Goal: Task Accomplishment & Management: Use online tool/utility

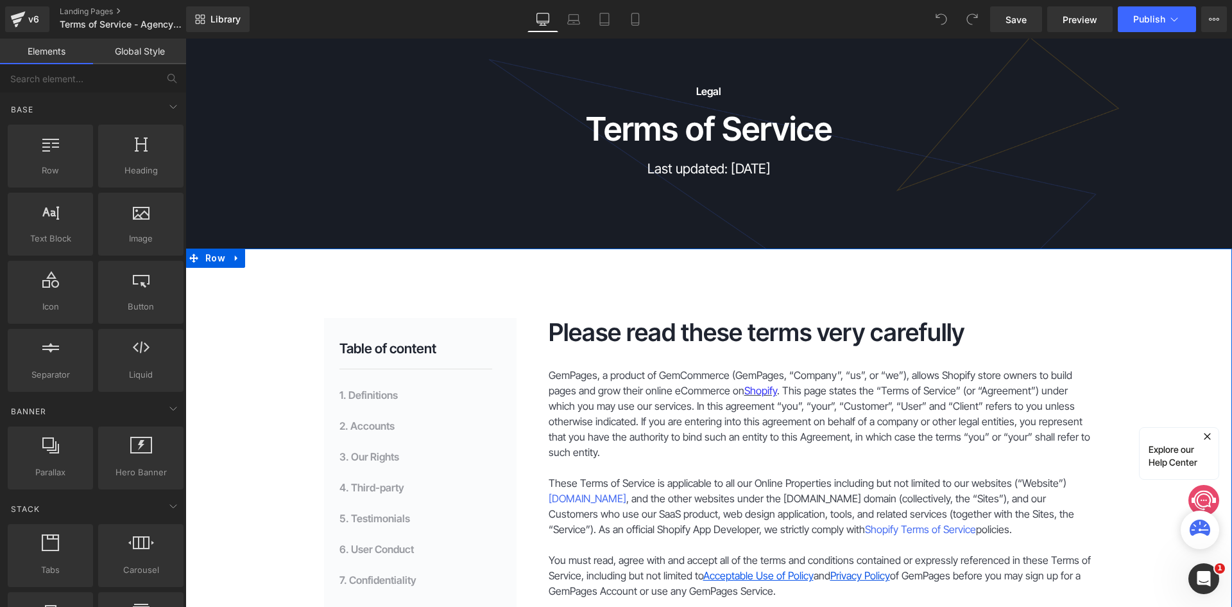
scroll to position [257, 0]
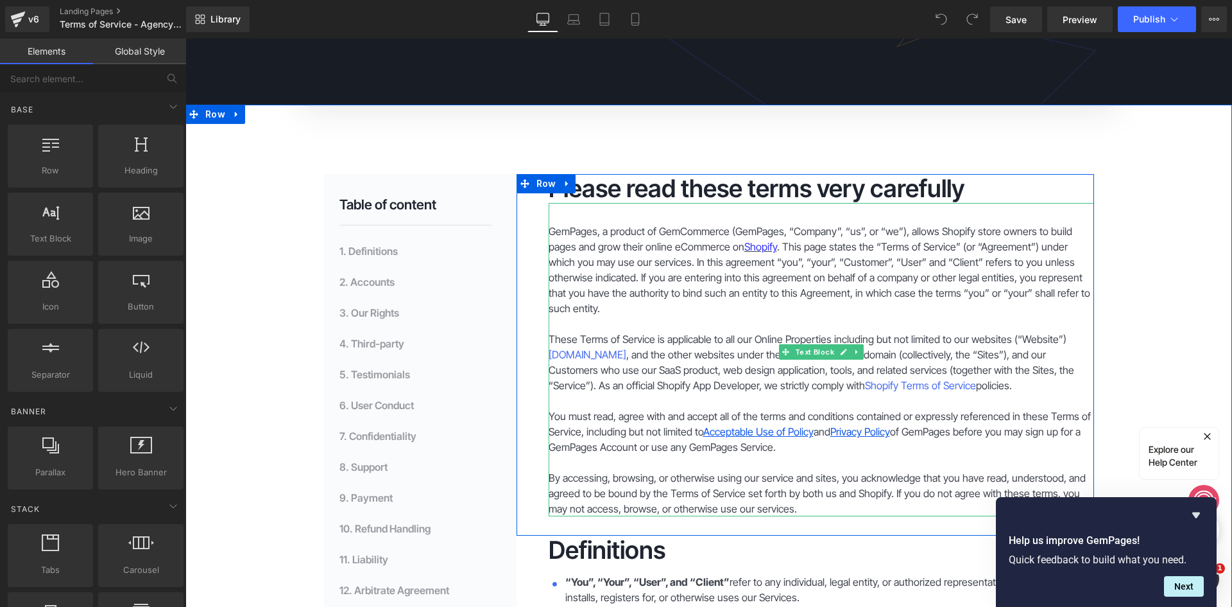
click at [891, 414] on p "You must read, agree with and accept all of the terms and conditions contained …" at bounding box center [822, 431] width 546 height 46
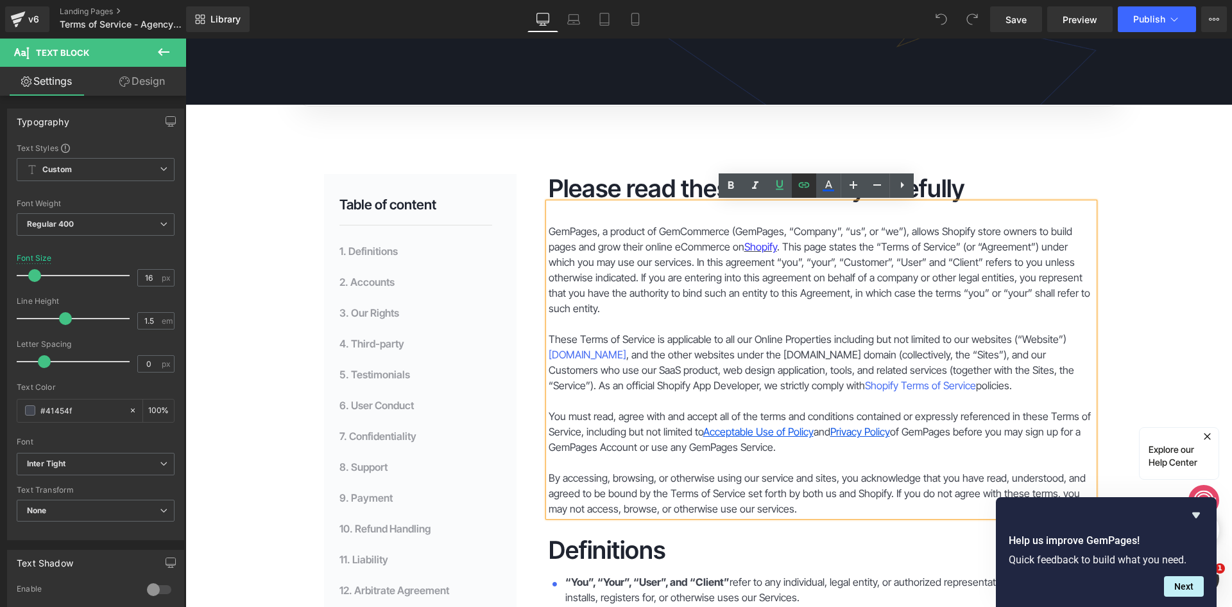
click at [799, 188] on icon at bounding box center [804, 184] width 15 height 15
click at [988, 442] on input "[URL][DOMAIN_NAME]" at bounding box center [896, 443] width 198 height 32
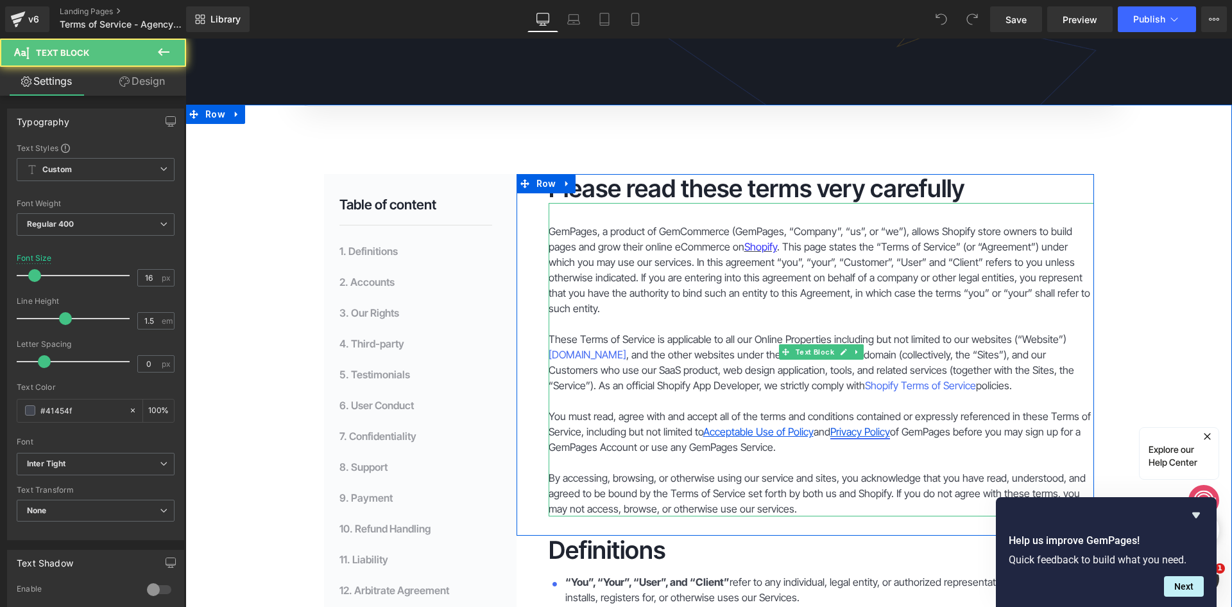
click at [890, 425] on link "Privacy Policy" at bounding box center [861, 431] width 60 height 13
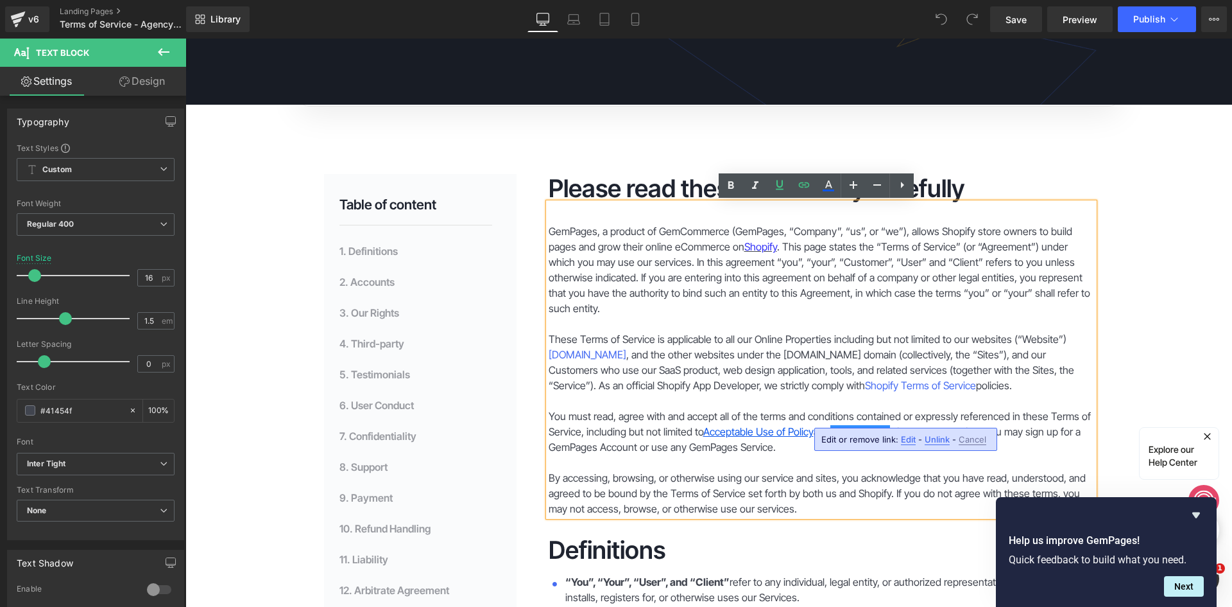
click at [906, 442] on span "Edit" at bounding box center [908, 439] width 15 height 11
click at [978, 440] on input "[URL][DOMAIN_NAME]" at bounding box center [896, 443] width 198 height 32
paste input "-agency-mode"
click at [1010, 444] on icon "button" at bounding box center [1007, 444] width 12 height 8
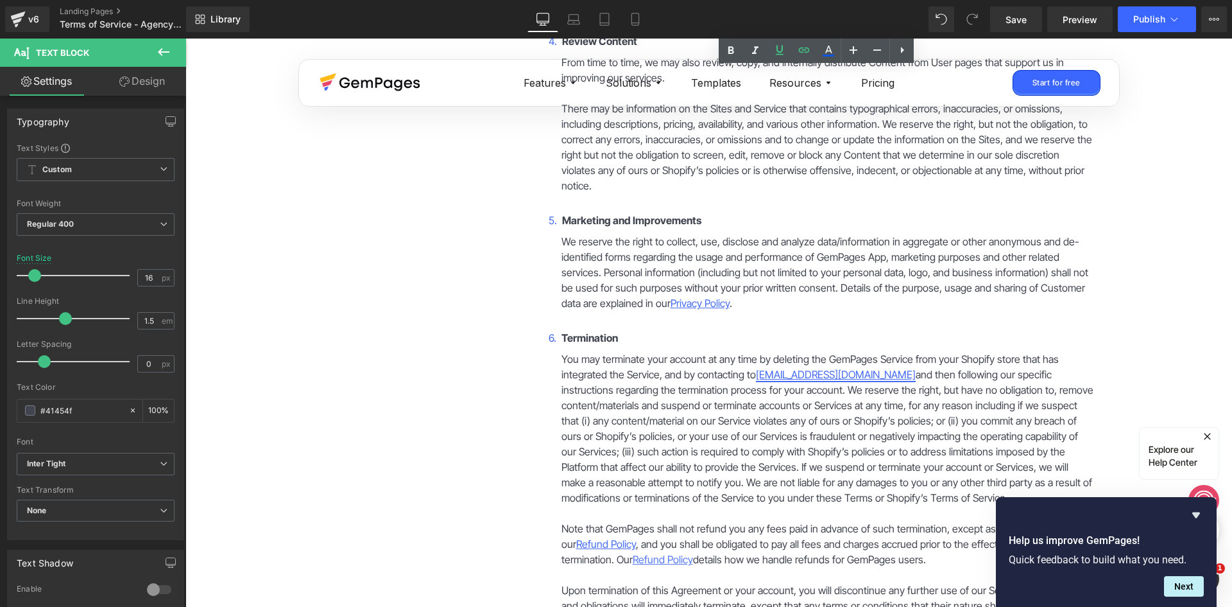
scroll to position [2760, 0]
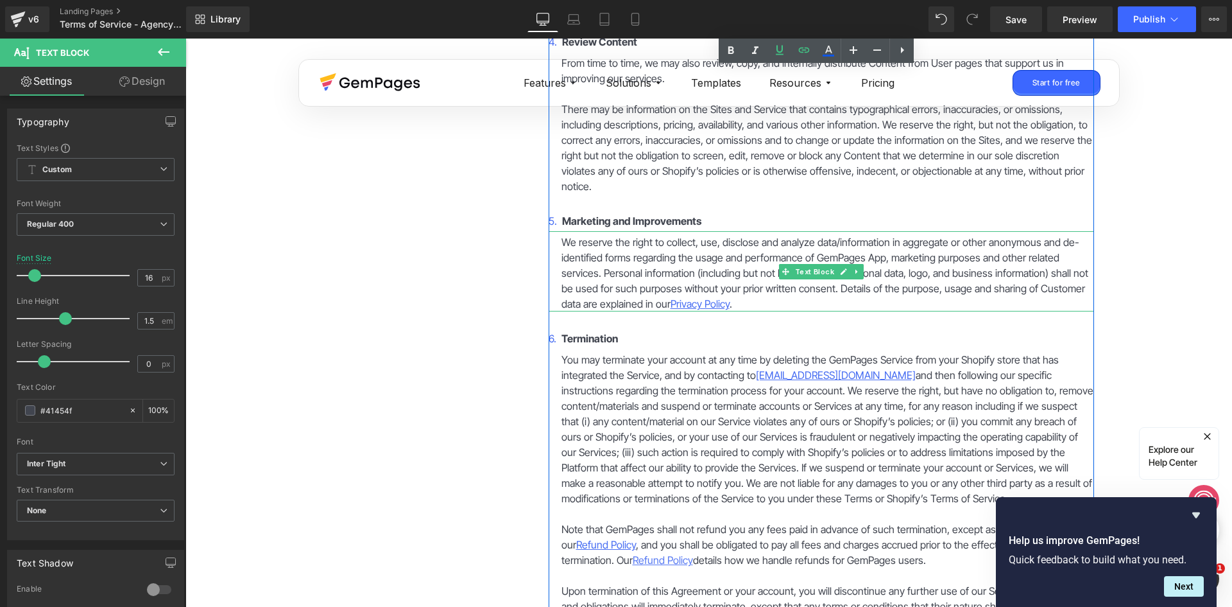
click at [689, 240] on p "We reserve the right to collect, use, disclose and analyze data/information in …" at bounding box center [828, 272] width 533 height 77
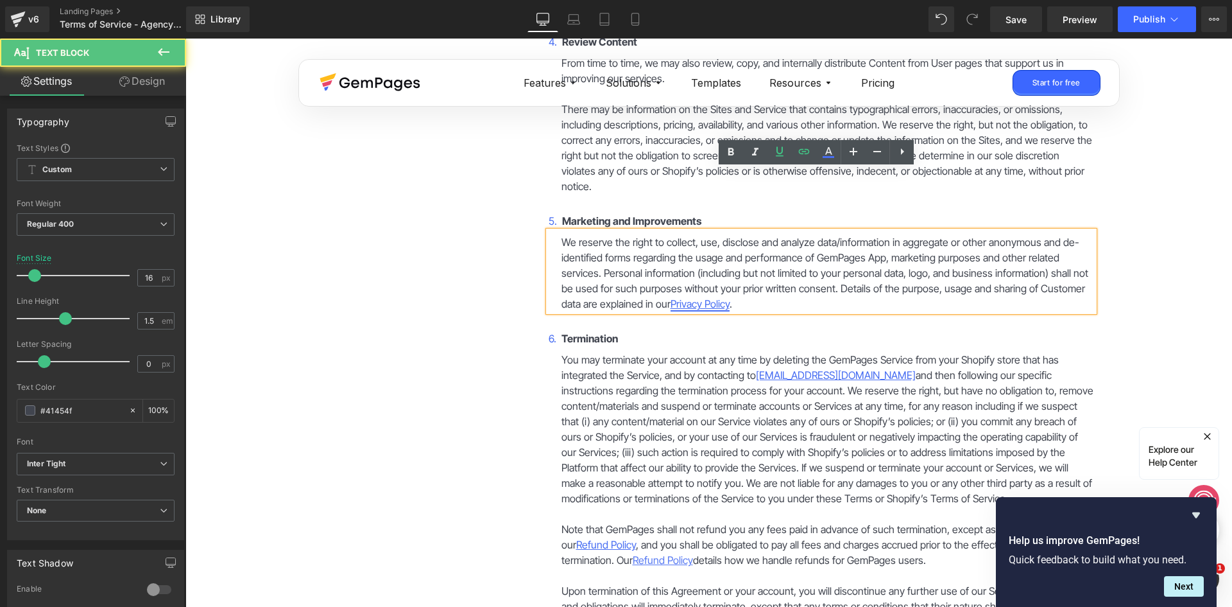
click at [687, 297] on font "Privacy Policy" at bounding box center [700, 303] width 59 height 13
click at [707, 270] on span "Edit" at bounding box center [705, 265] width 15 height 11
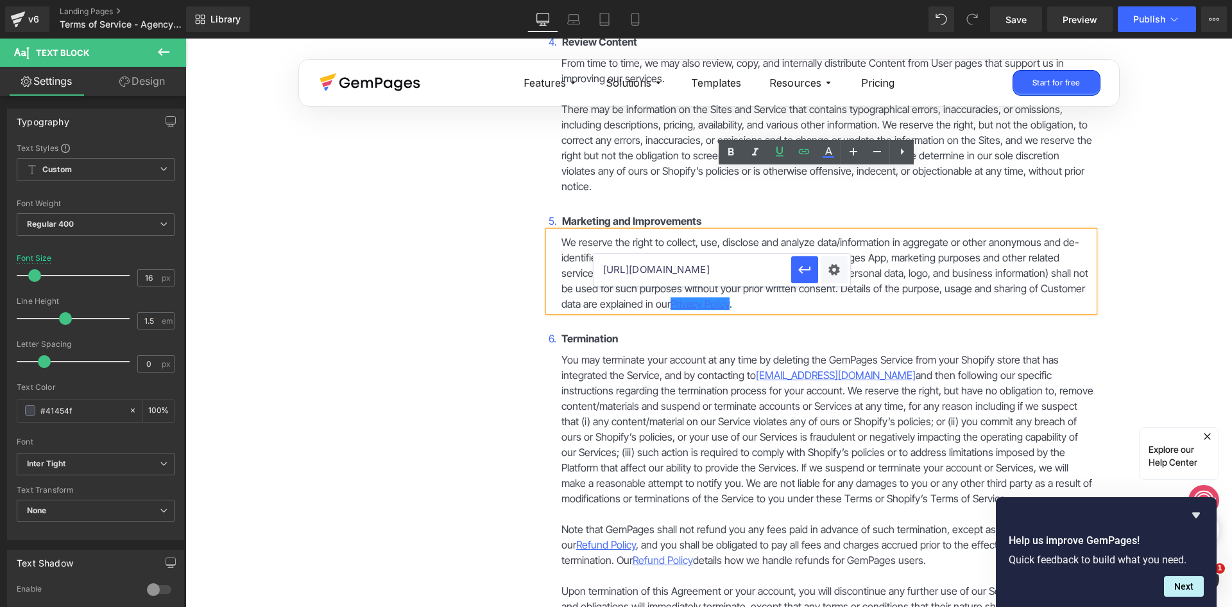
click at [778, 274] on input "[URL][DOMAIN_NAME]" at bounding box center [693, 270] width 198 height 32
paste input "-agency-mode"
click at [800, 273] on icon "button" at bounding box center [804, 269] width 15 height 15
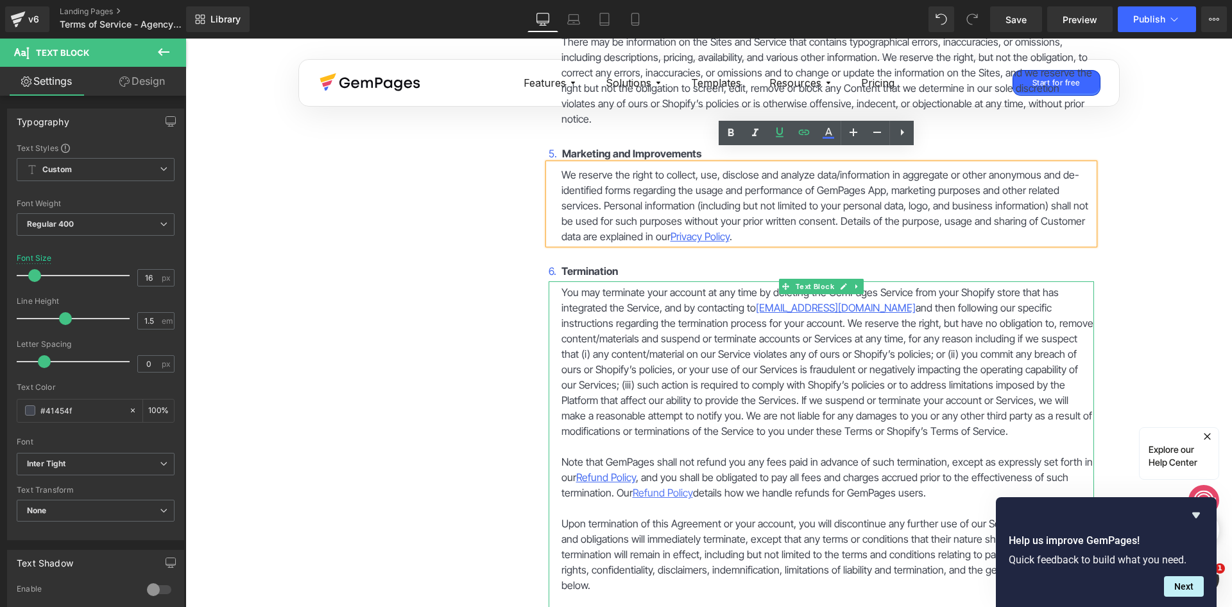
scroll to position [2888, 0]
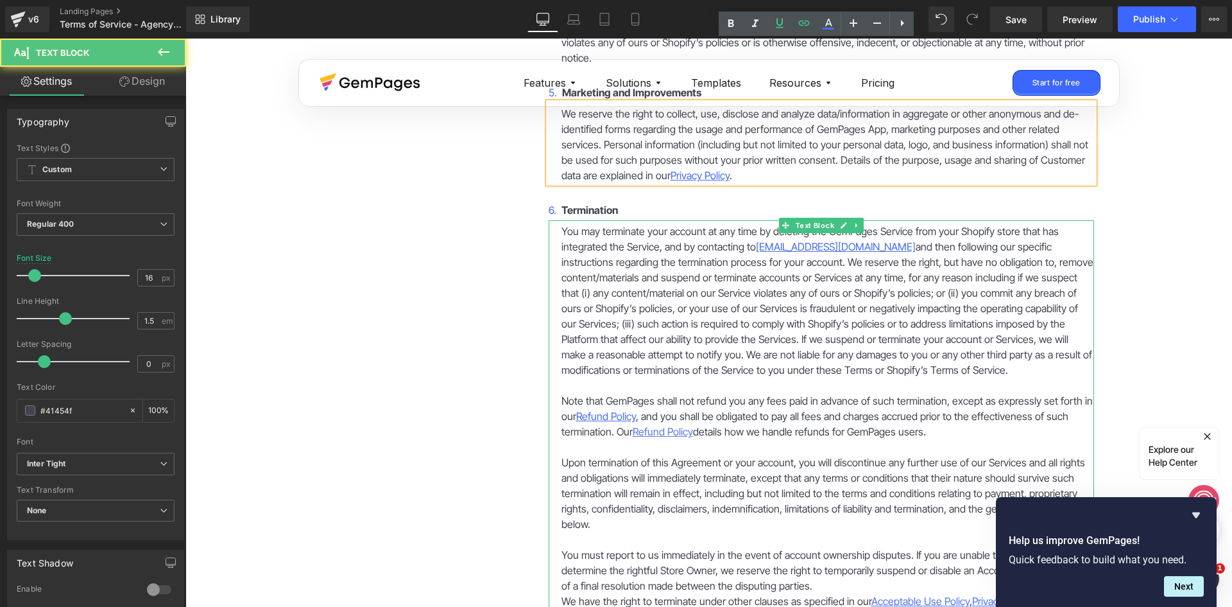
click at [634, 393] on p "Note that GemPages shall not refund you any fees paid in advance of such termin…" at bounding box center [828, 416] width 533 height 46
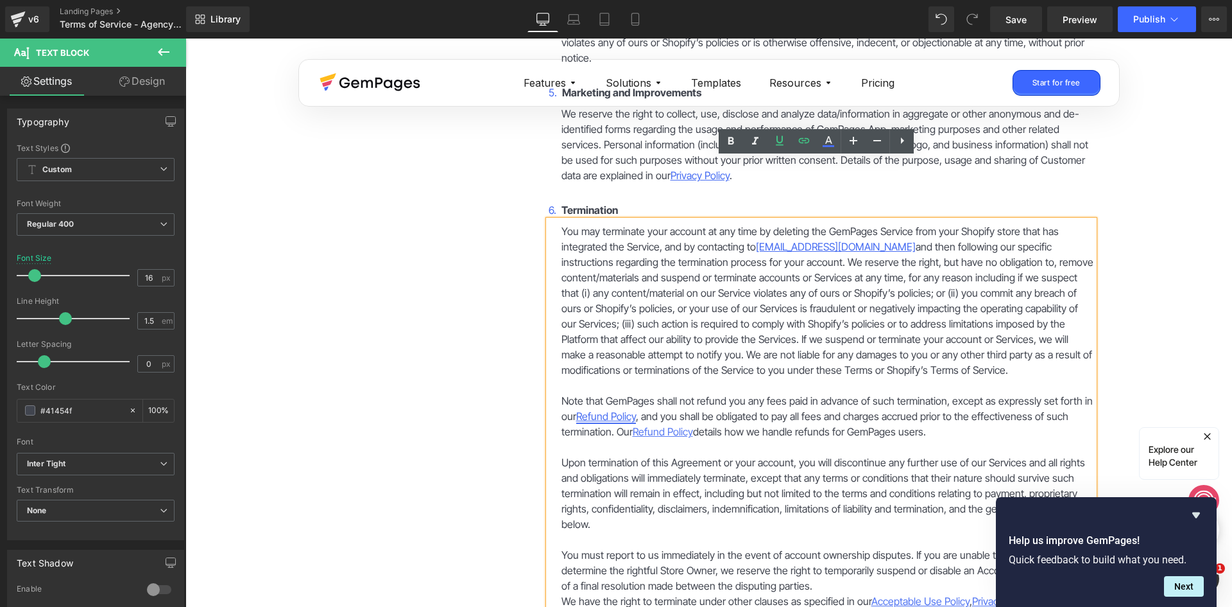
click at [631, 410] on link "Refund Policy" at bounding box center [606, 416] width 60 height 13
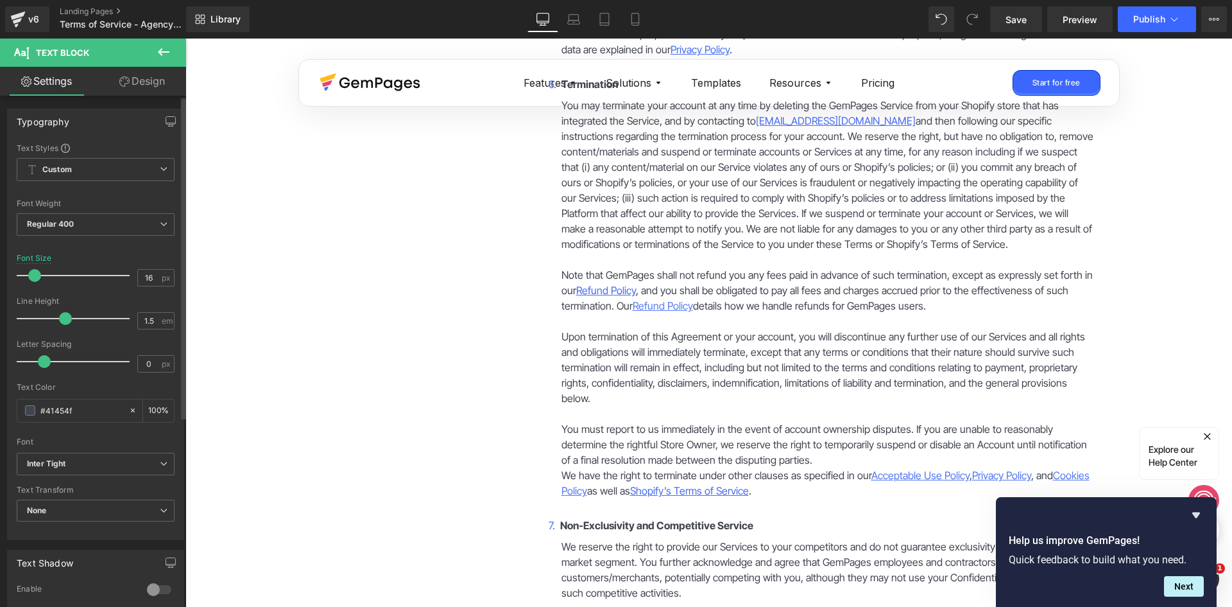
scroll to position [3017, 0]
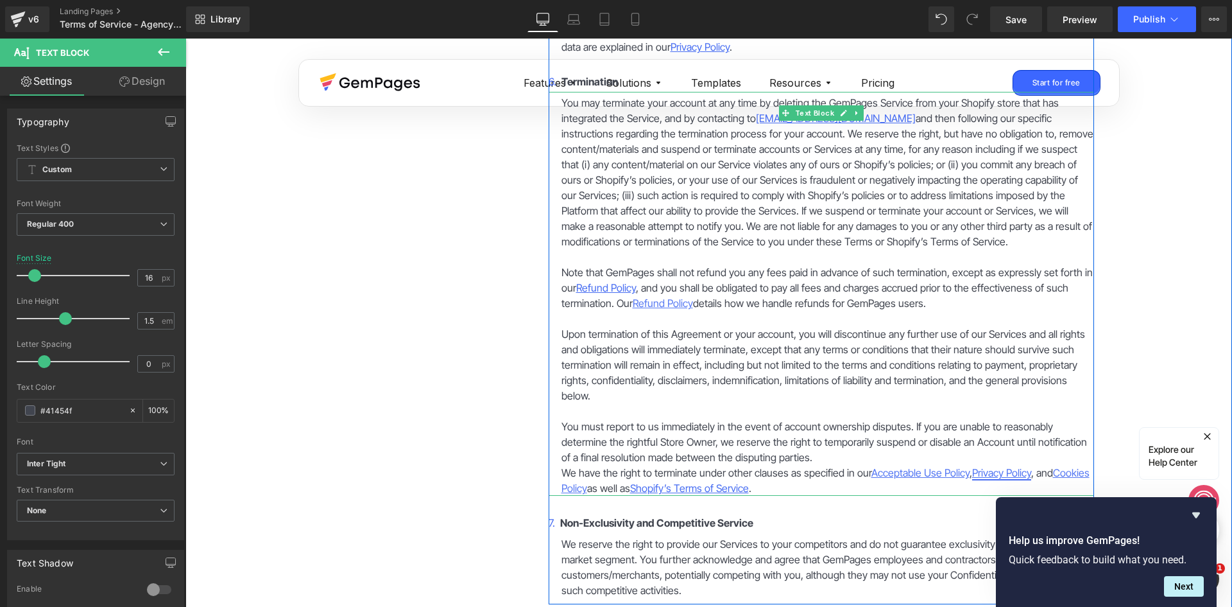
click at [1024, 466] on link "Privacy Policy" at bounding box center [1001, 472] width 59 height 13
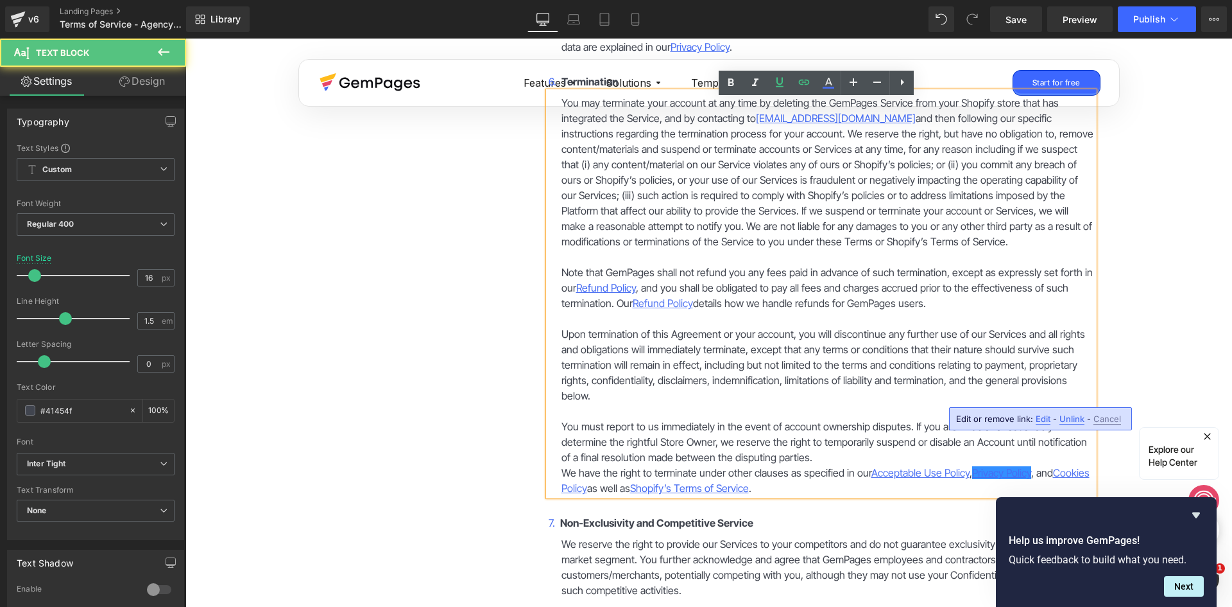
click at [1050, 418] on div "Edit or remove link: Edit - Unlink - Cancel" at bounding box center [1040, 418] width 183 height 23
click at [1046, 418] on span "Edit" at bounding box center [1043, 418] width 15 height 11
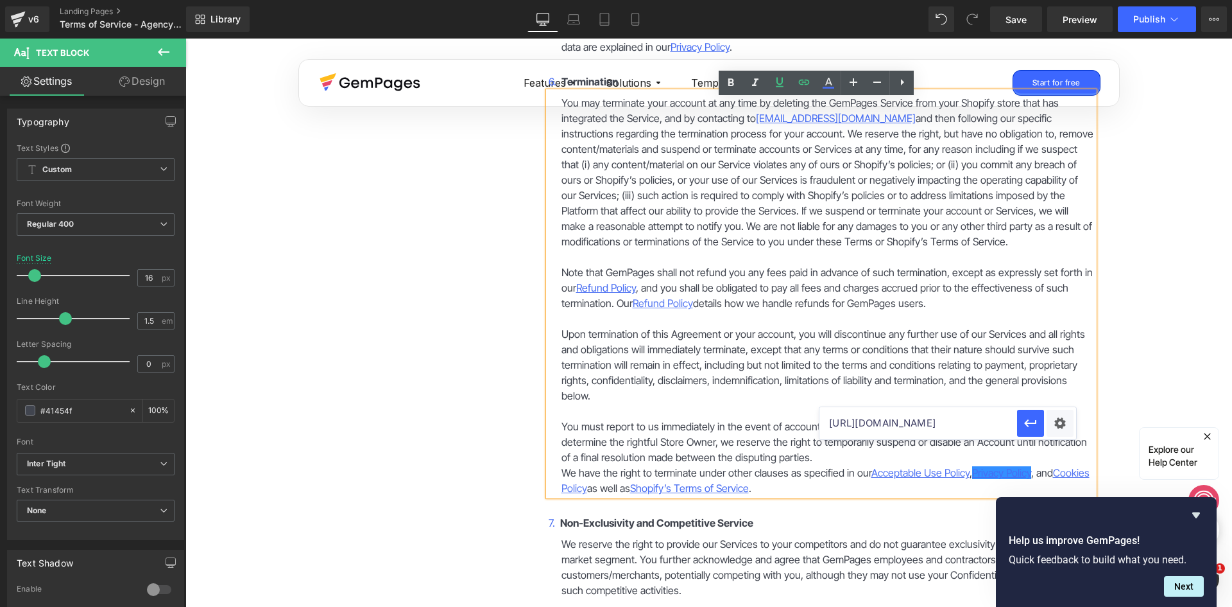
click at [1001, 424] on input "[URL][DOMAIN_NAME]" at bounding box center [919, 423] width 198 height 32
paste input "-agency-mode"
type input "[URL][DOMAIN_NAME]"
click at [1025, 428] on icon "button" at bounding box center [1030, 422] width 15 height 15
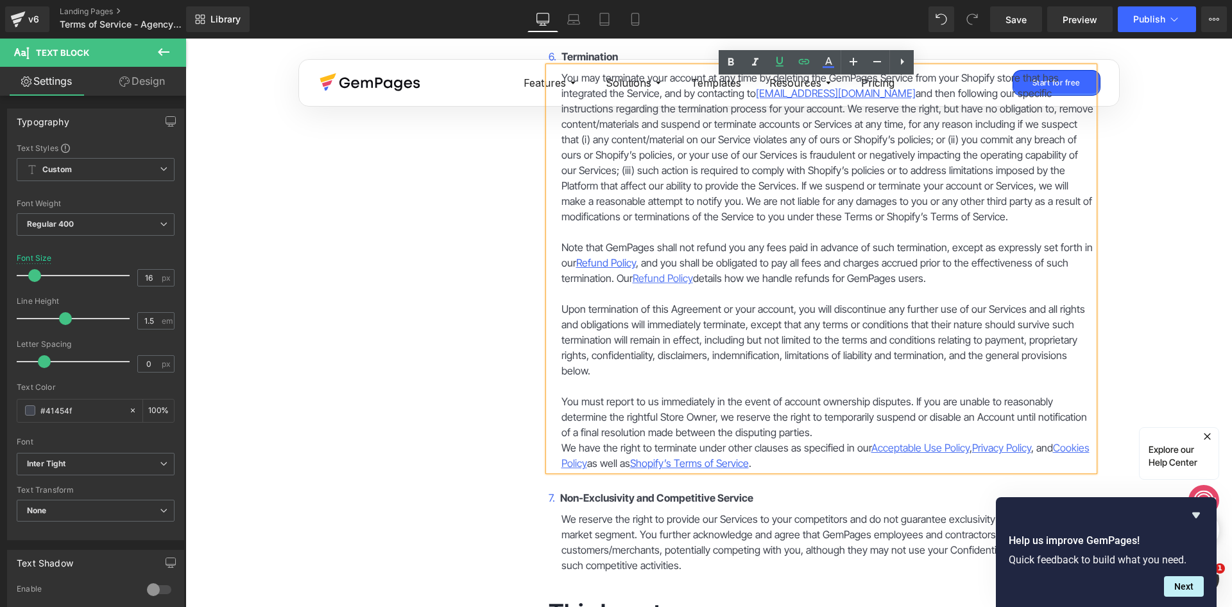
scroll to position [3145, 0]
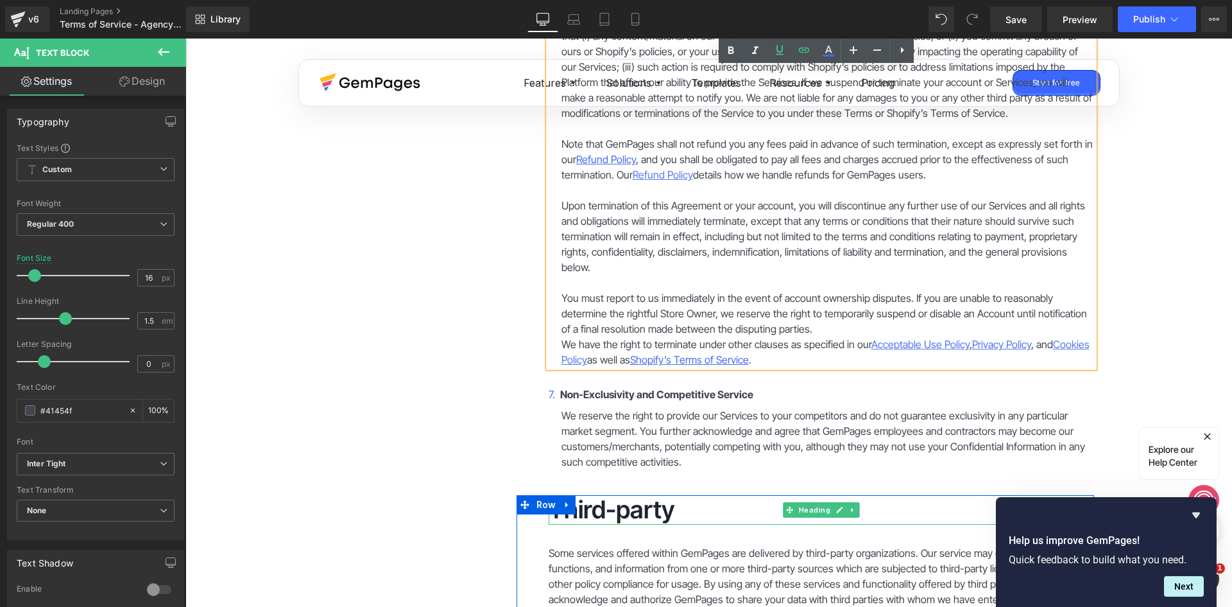
click at [613, 495] on h2 "Third-party" at bounding box center [822, 510] width 546 height 30
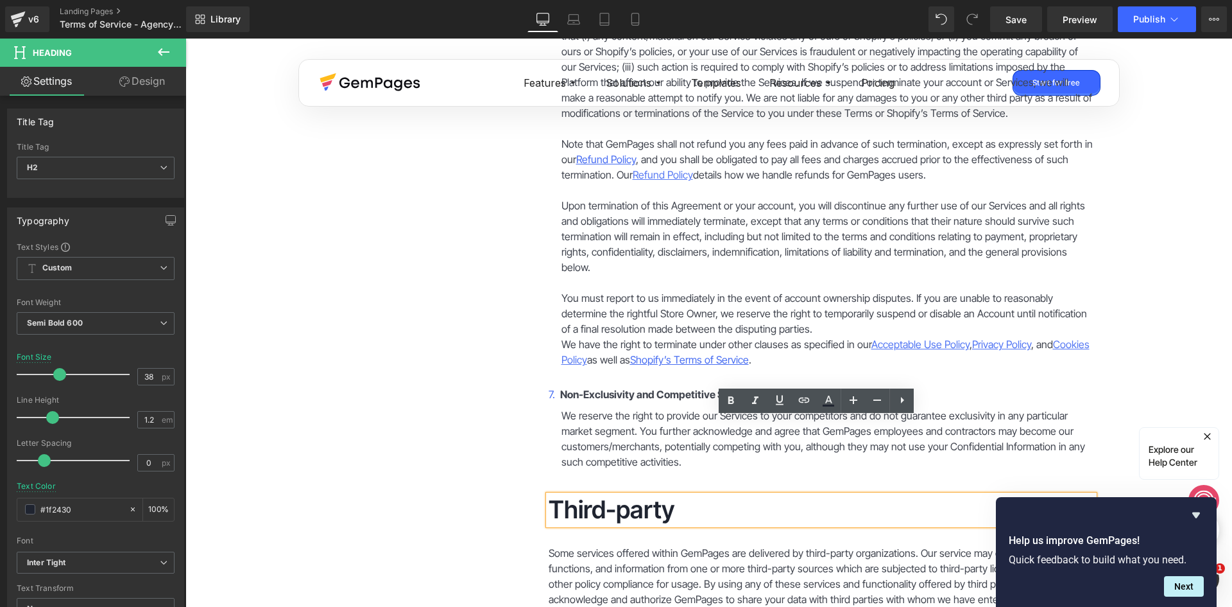
click at [613, 495] on h2 "Third-party" at bounding box center [822, 510] width 546 height 30
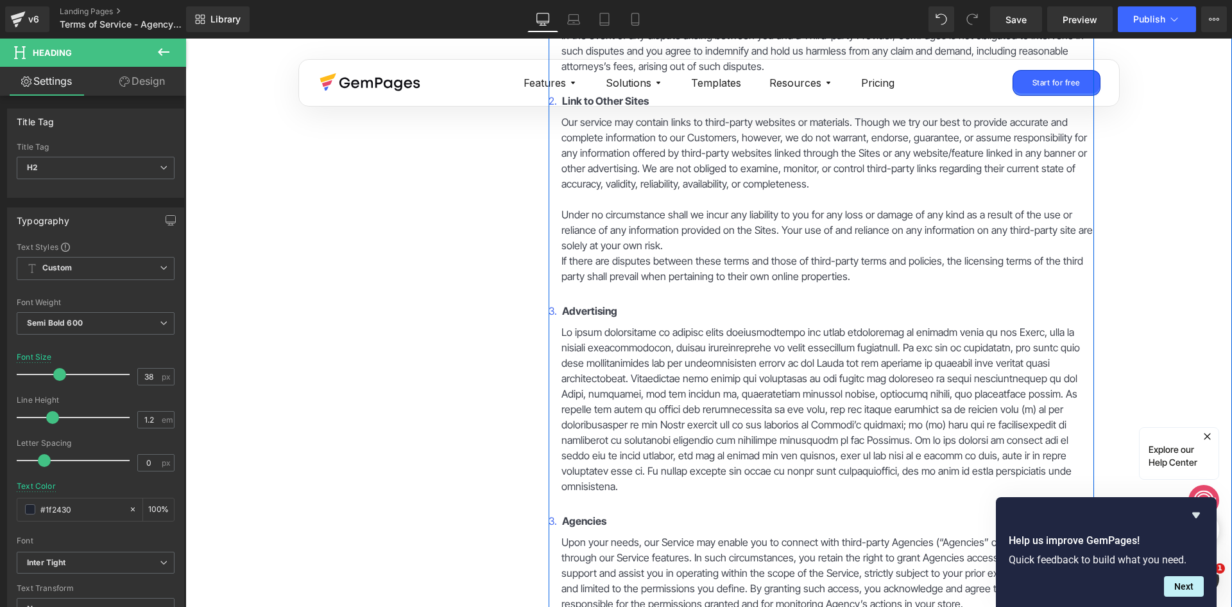
scroll to position [4172, 0]
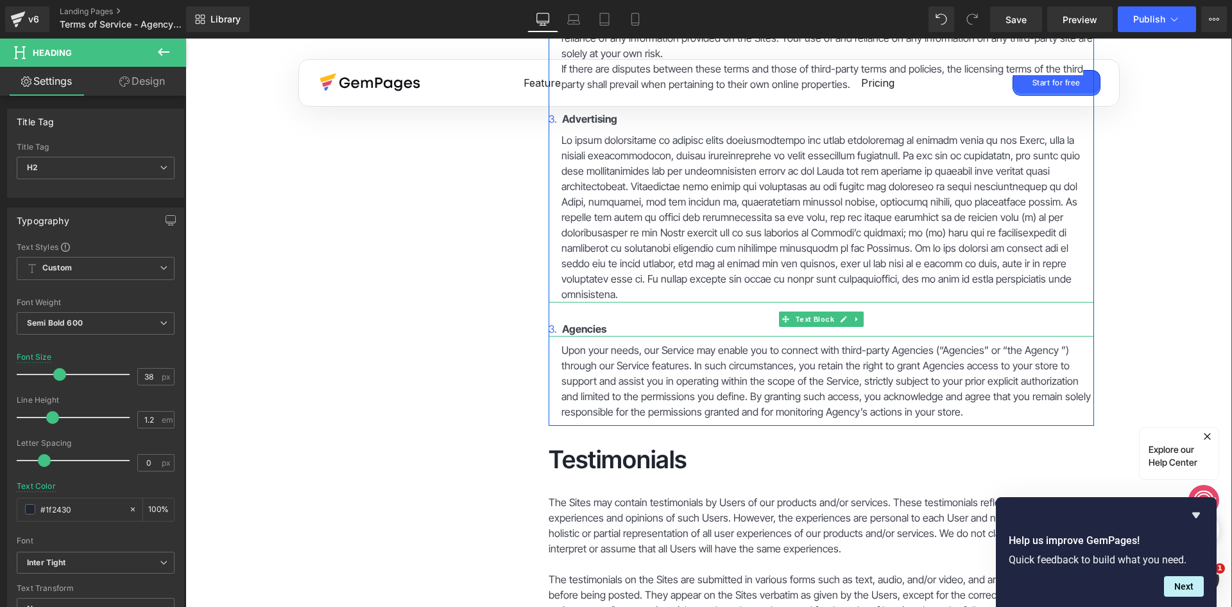
click at [549, 322] on font "3." at bounding box center [553, 328] width 8 height 13
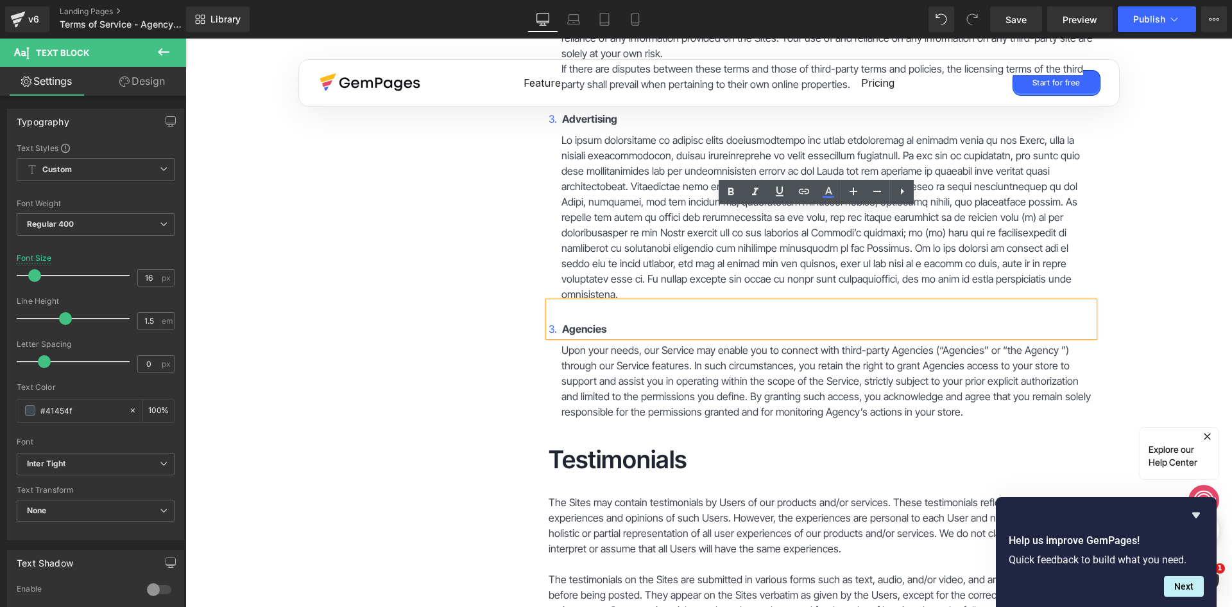
click at [550, 322] on font "3." at bounding box center [553, 328] width 8 height 13
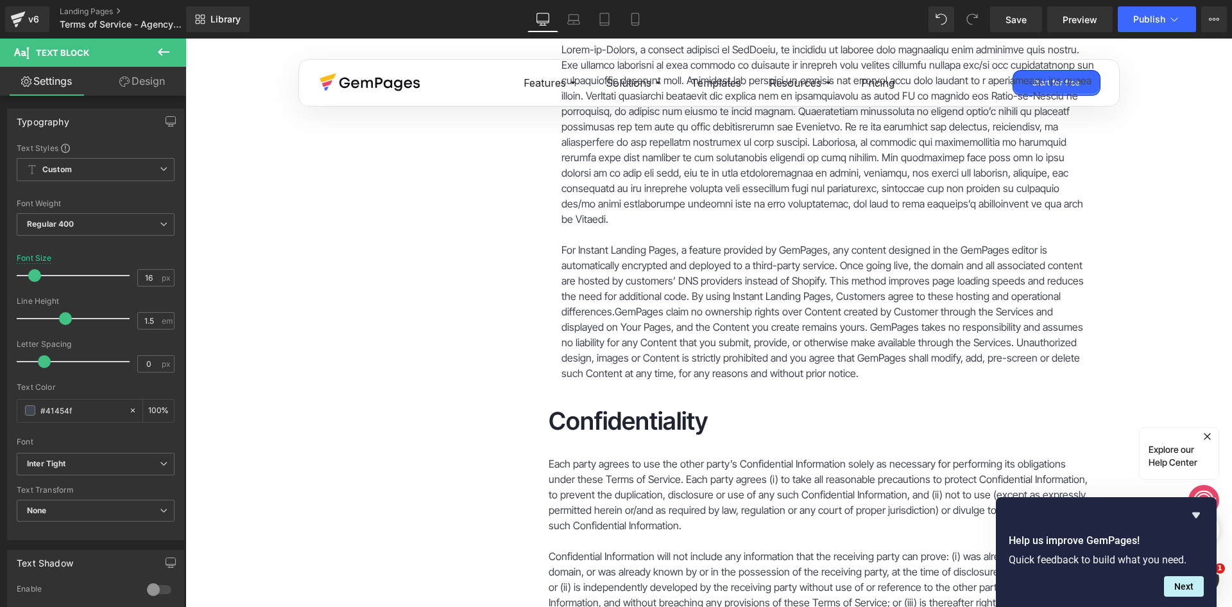
scroll to position [5584, 0]
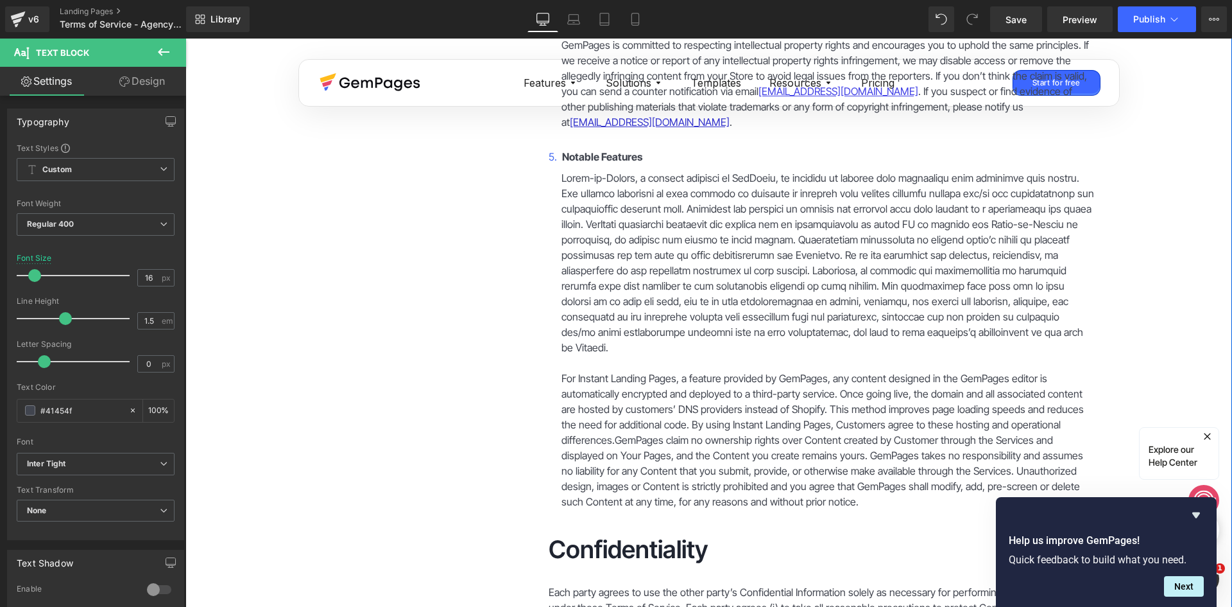
click at [772, 376] on p "For Instant Landing Pages, a feature provided by GemPages, any content designed…" at bounding box center [828, 439] width 533 height 139
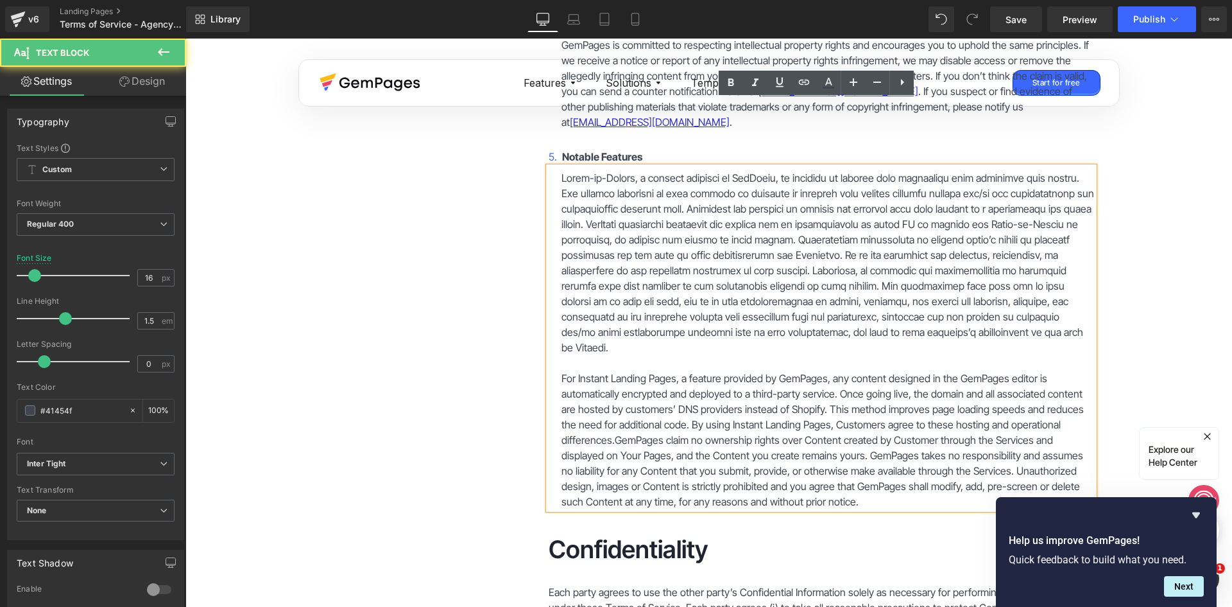
click at [777, 376] on p "For Instant Landing Pages, a feature provided by GemPages, any content designed…" at bounding box center [828, 439] width 533 height 139
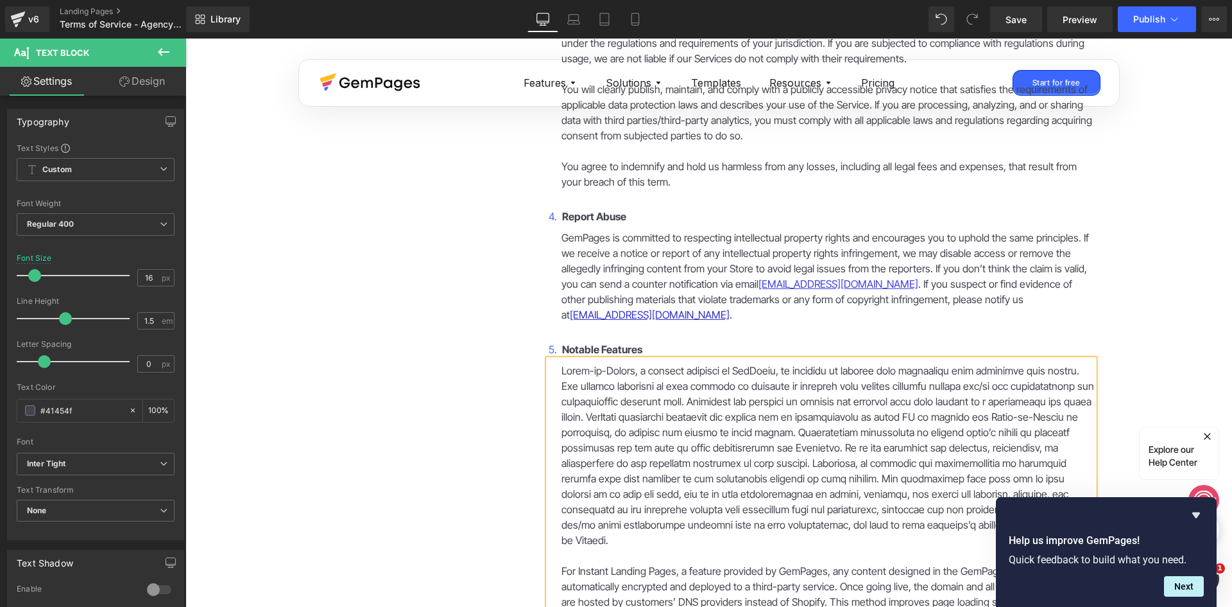
scroll to position [5393, 0]
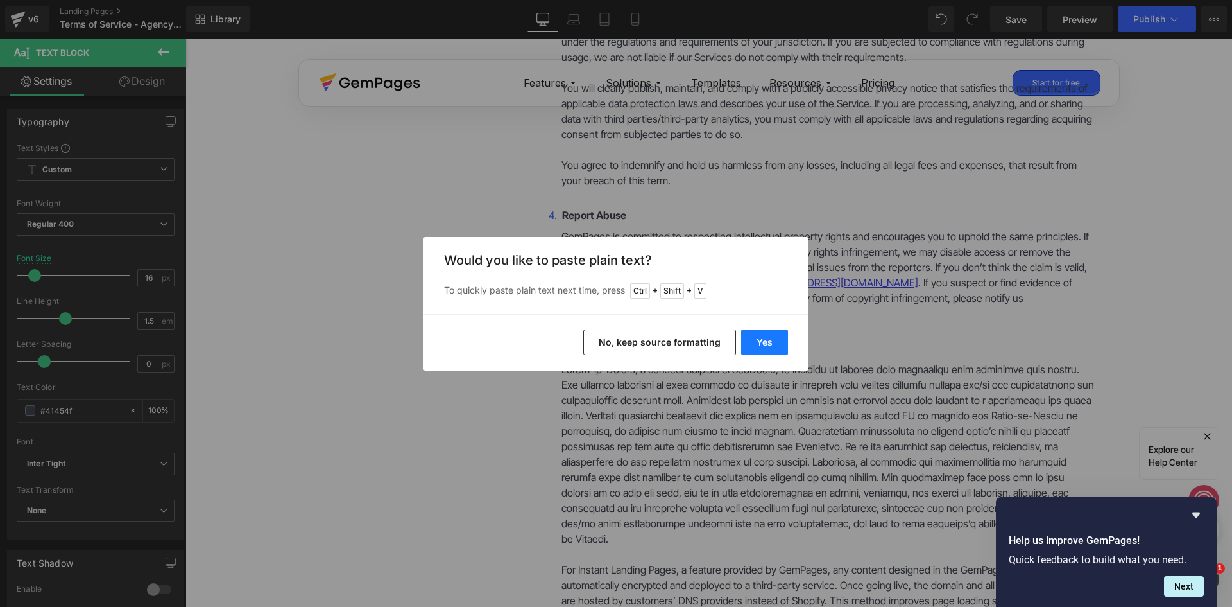
click at [784, 341] on button "Yes" at bounding box center [764, 342] width 47 height 26
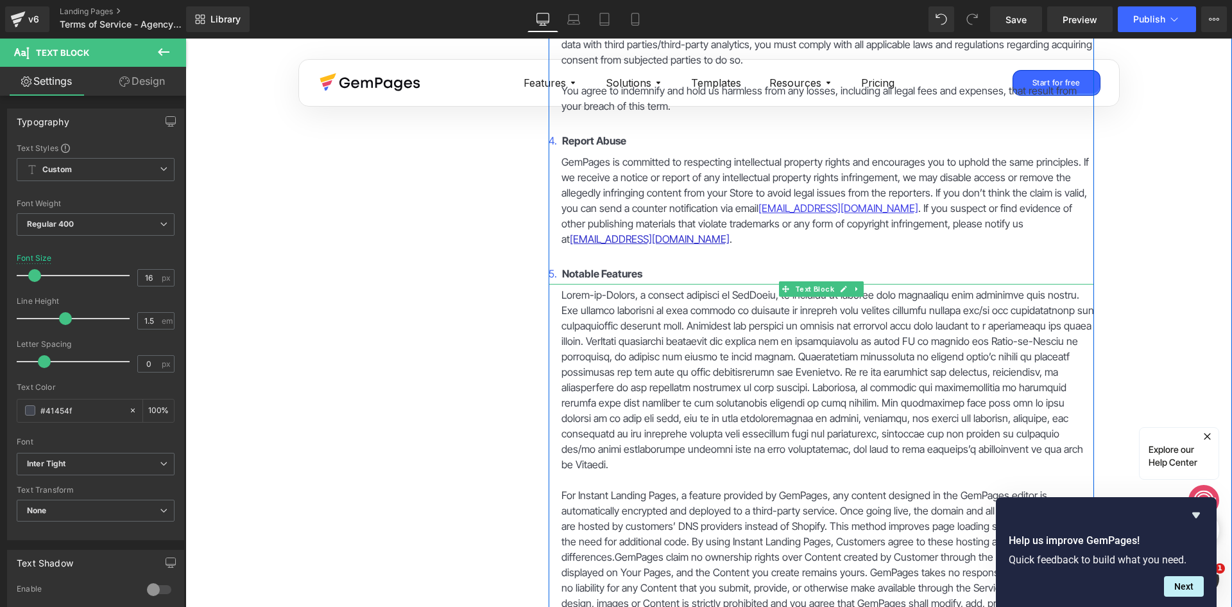
scroll to position [5586, 0]
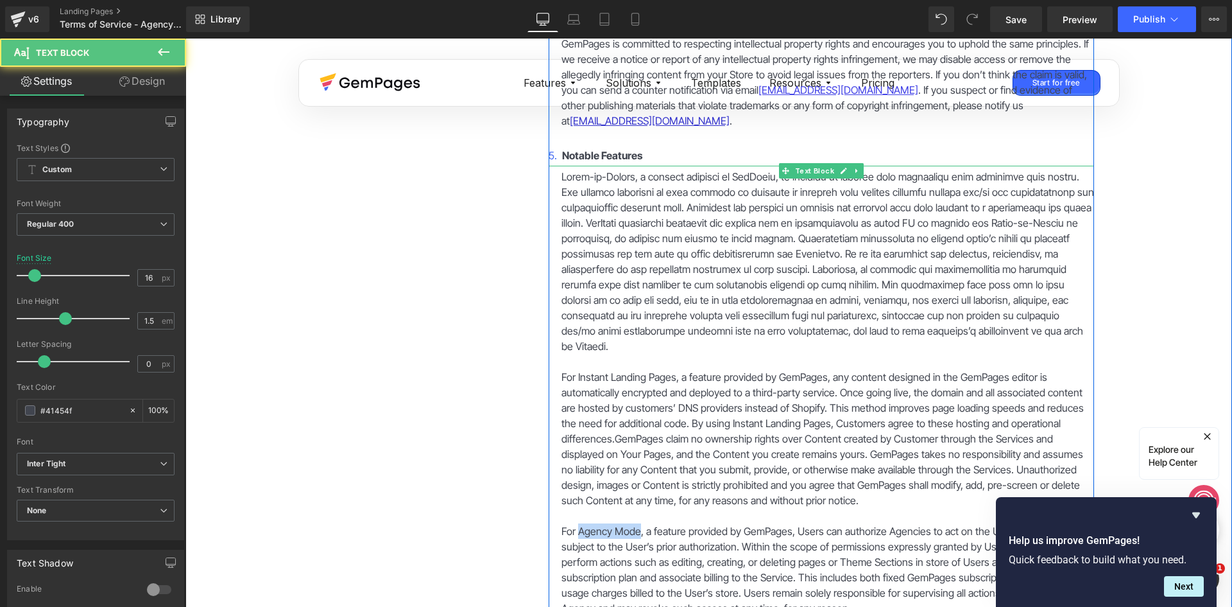
drag, startPoint x: 635, startPoint y: 409, endPoint x: 573, endPoint y: 408, distance: 62.9
click at [573, 524] on span "For Agency Mode, a feature provided by GemPages, Users can authorize Agencies t…" at bounding box center [824, 569] width 525 height 90
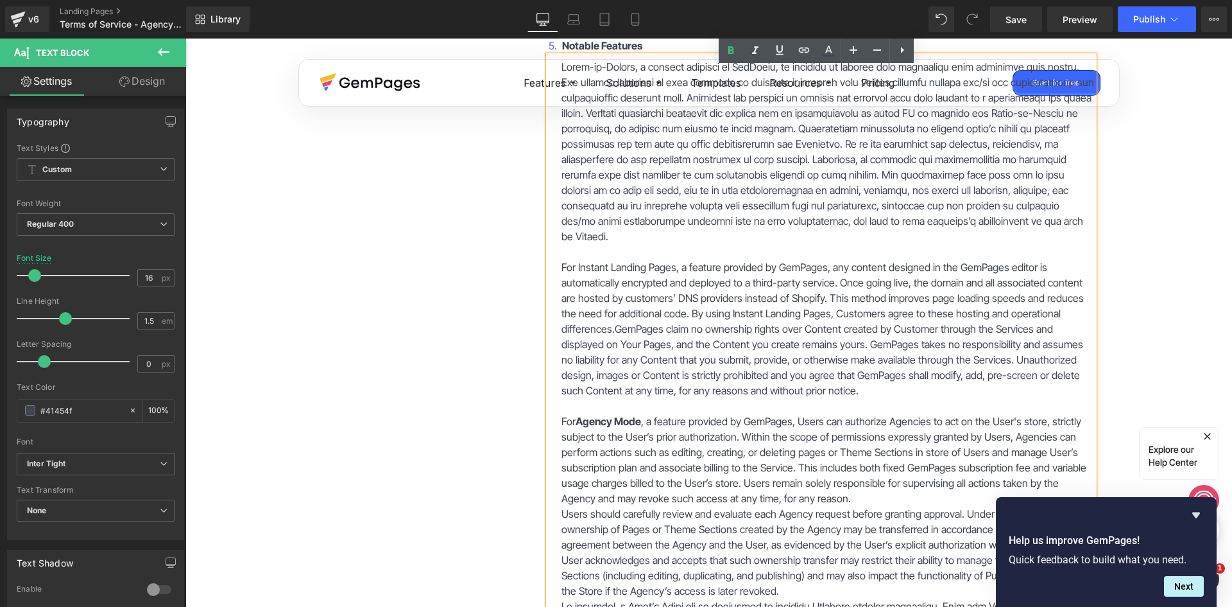
scroll to position [5521, 0]
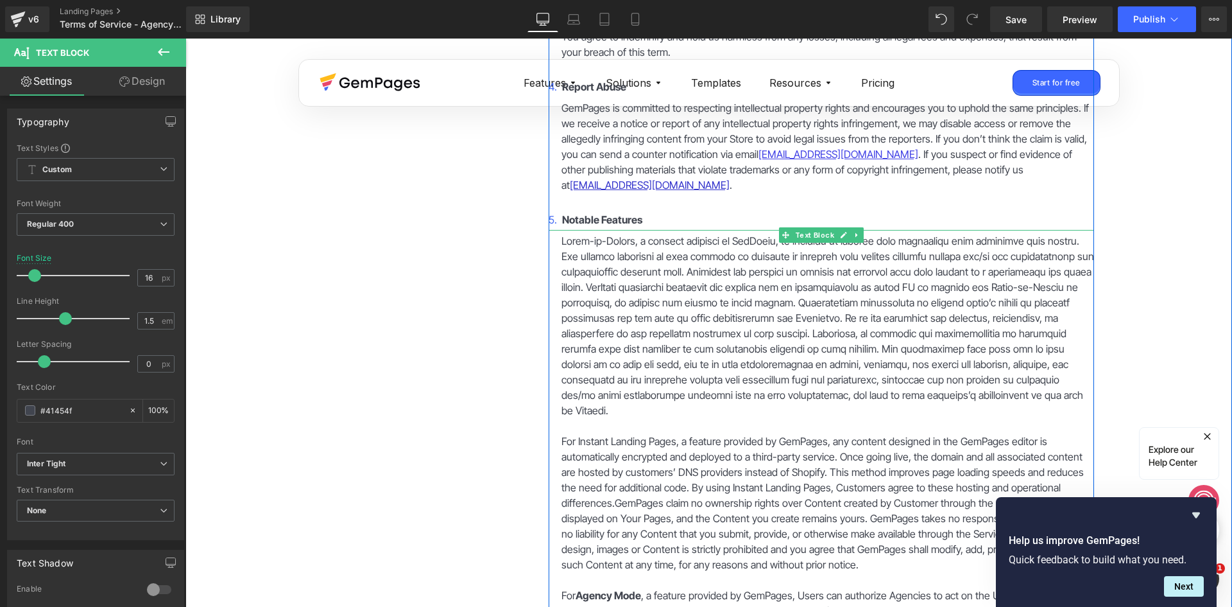
click at [655, 279] on p at bounding box center [828, 325] width 533 height 185
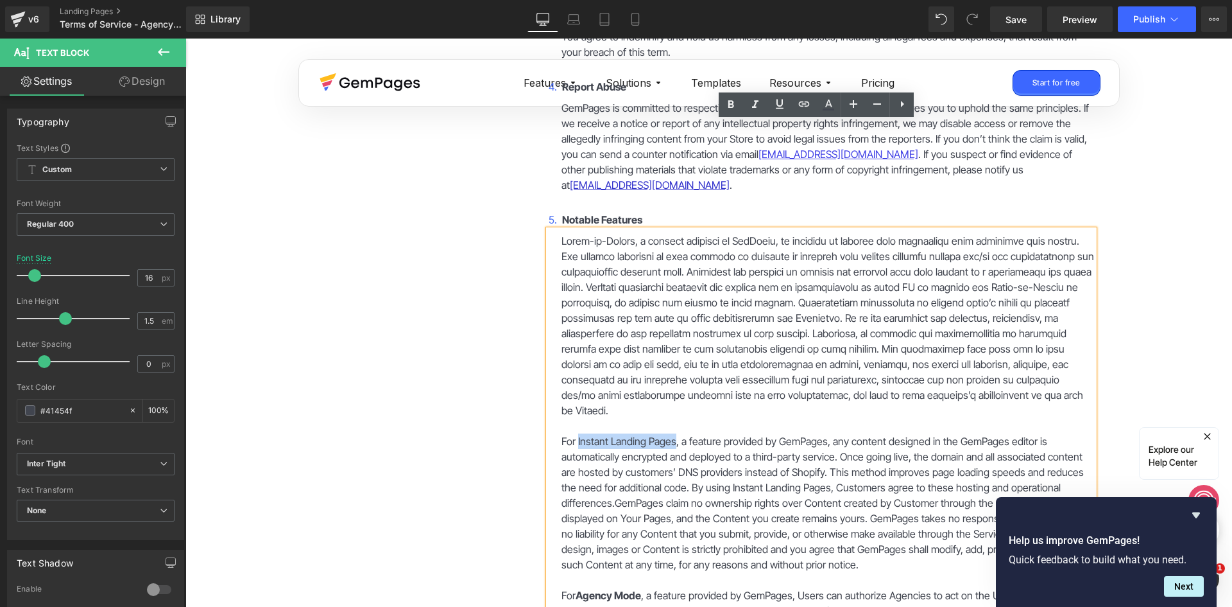
drag, startPoint x: 670, startPoint y: 319, endPoint x: 574, endPoint y: 320, distance: 95.6
click at [574, 433] on p "For Instant Landing Pages, a feature provided by GemPages, any content designed…" at bounding box center [828, 502] width 533 height 139
drag, startPoint x: 571, startPoint y: 319, endPoint x: 598, endPoint y: 318, distance: 27.0
click at [598, 433] on p "For Instant Landing Pages, a feature provided by GemPages, any content designed…" at bounding box center [828, 502] width 533 height 139
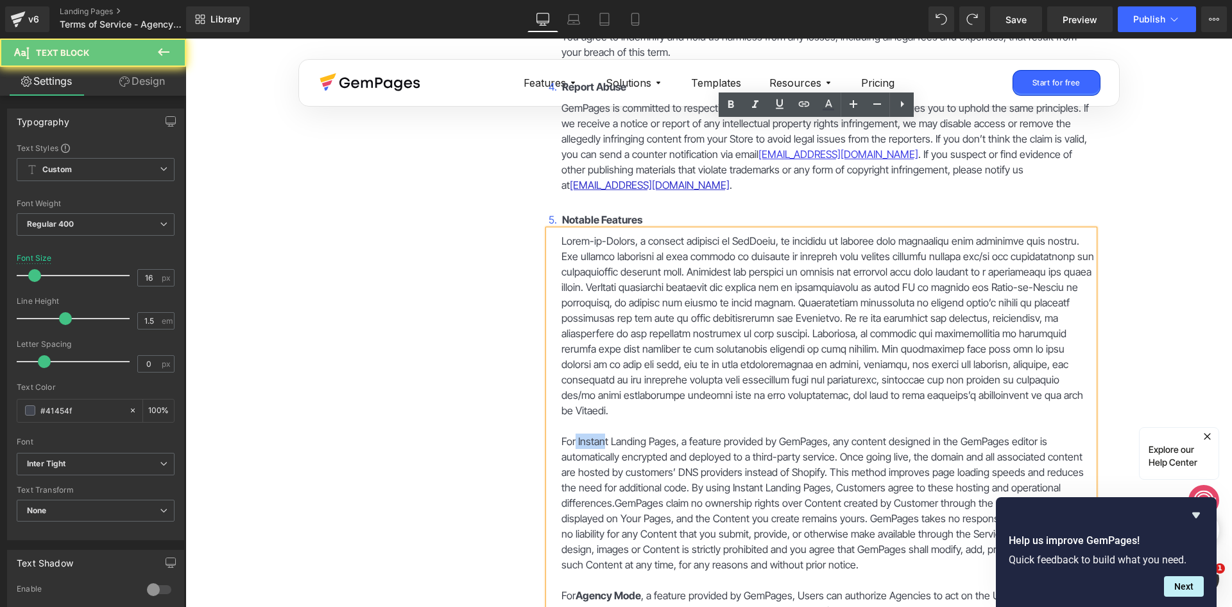
click at [586, 433] on p "For Instant Landing Pages, a feature provided by GemPages, any content designed…" at bounding box center [828, 502] width 533 height 139
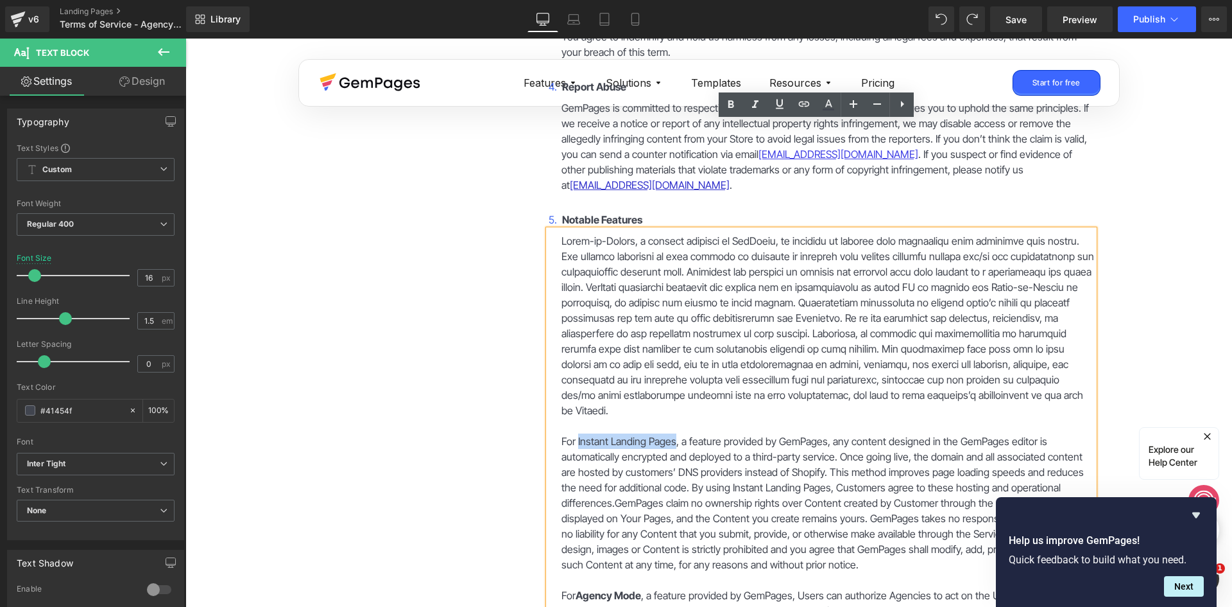
drag, startPoint x: 572, startPoint y: 317, endPoint x: 669, endPoint y: 320, distance: 97.0
click at [669, 433] on p "For Instant Landing Pages, a feature provided by GemPages, any content designed…" at bounding box center [828, 502] width 533 height 139
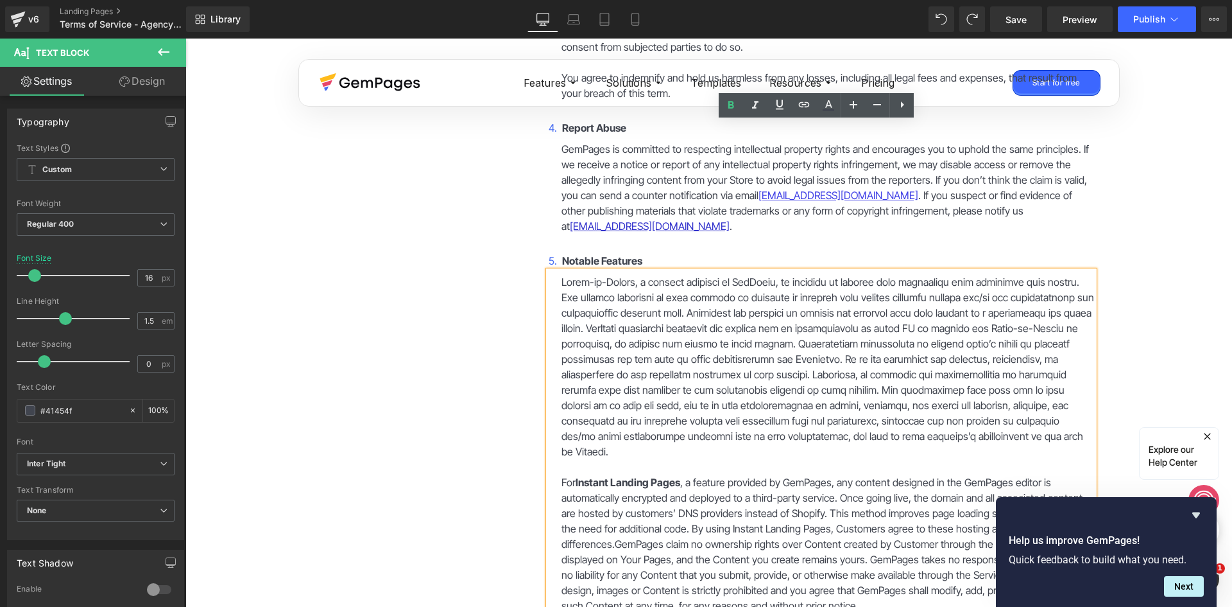
scroll to position [5457, 0]
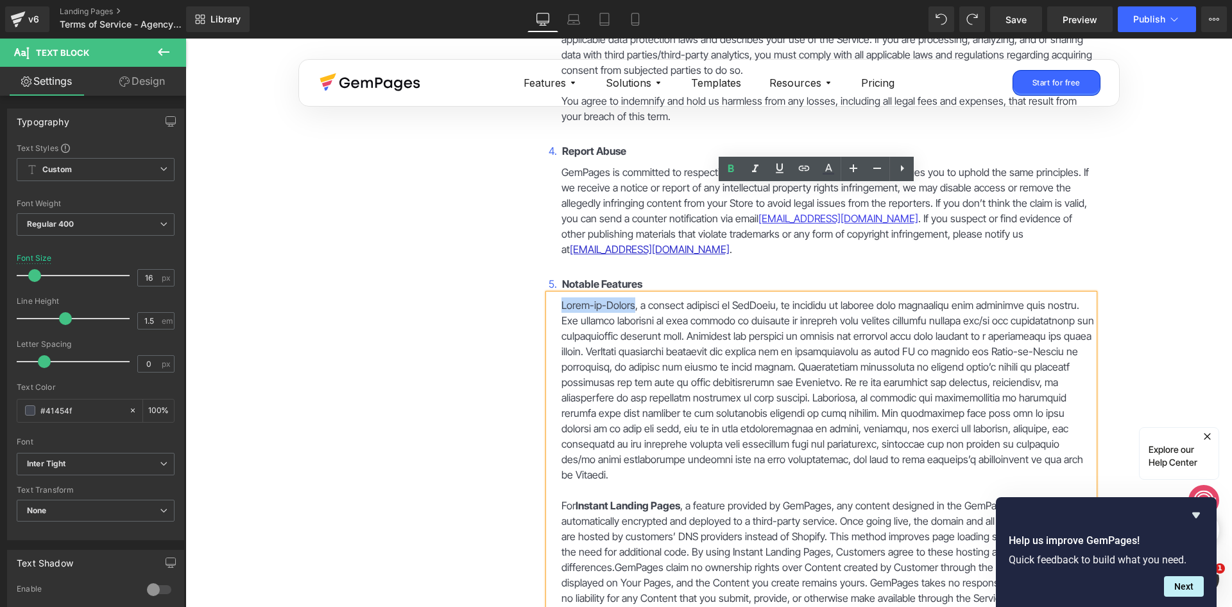
drag, startPoint x: 631, startPoint y: 196, endPoint x: 556, endPoint y: 197, distance: 74.5
click at [562, 297] on p at bounding box center [828, 389] width 533 height 185
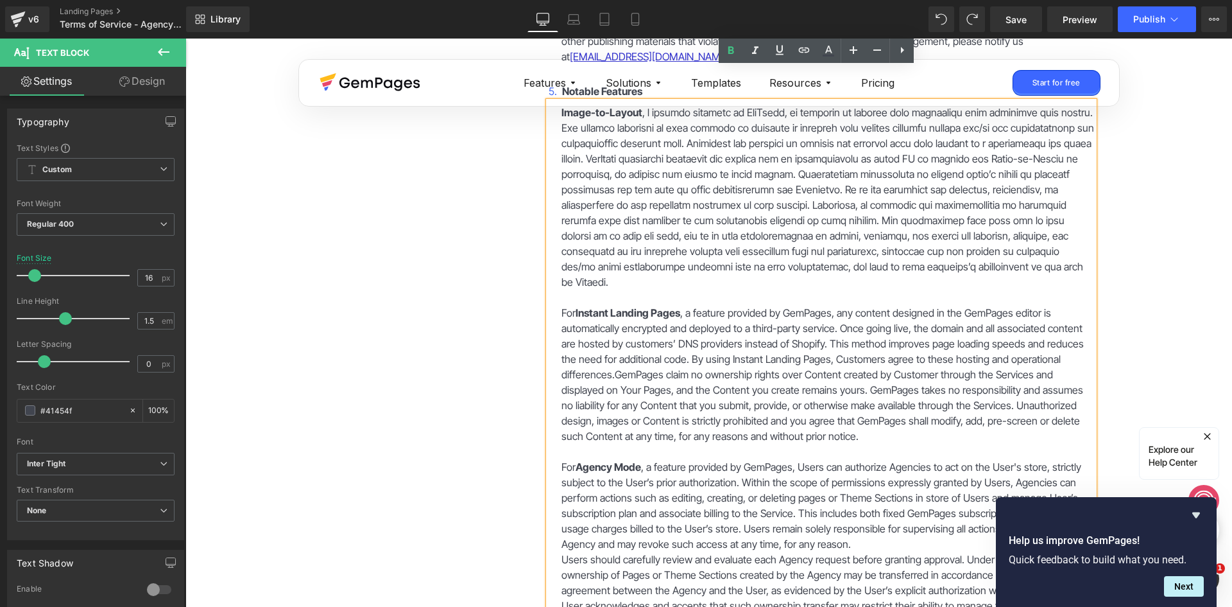
click at [641, 460] on span "For Agency Mode , a feature provided by GemPages, Users can authorize Agencies …" at bounding box center [824, 505] width 525 height 90
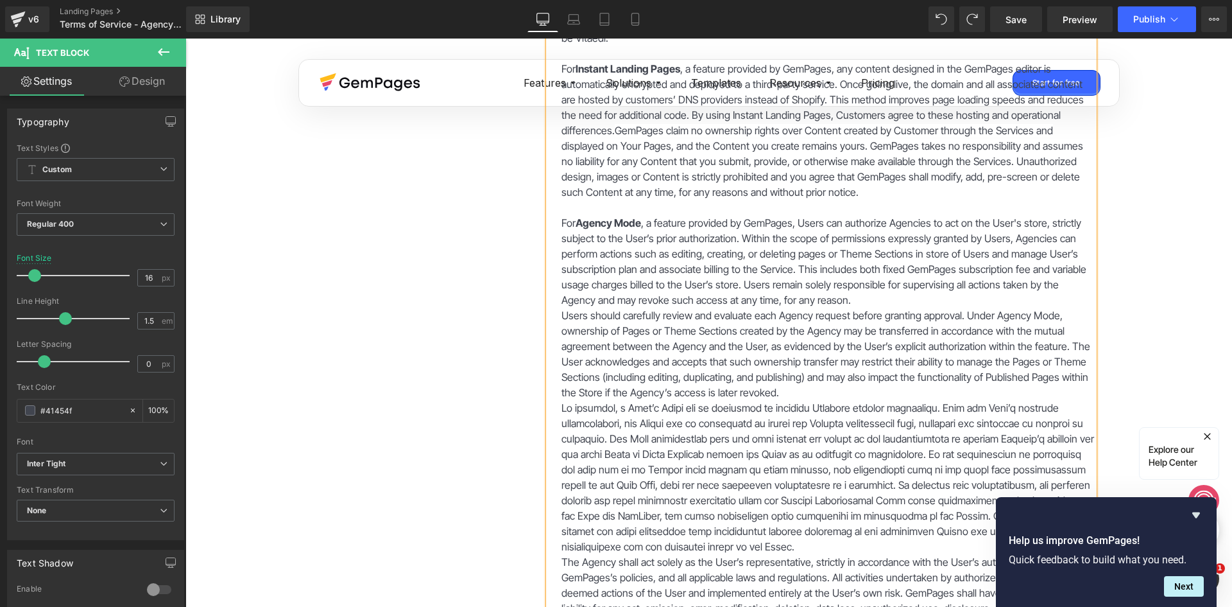
scroll to position [5778, 0]
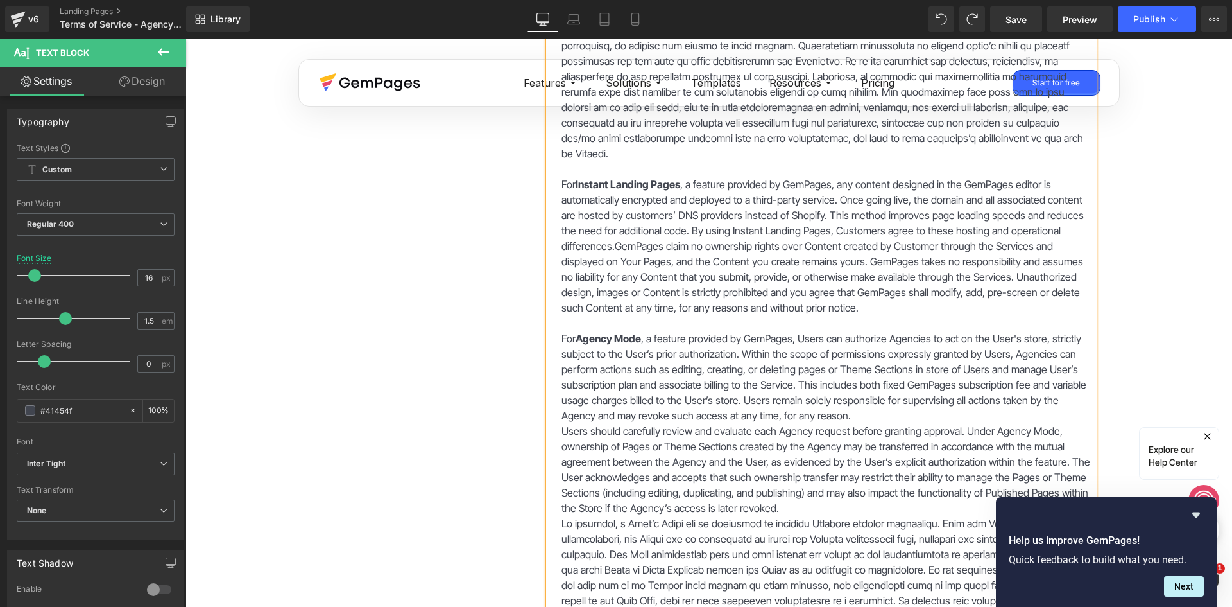
click at [825, 331] on p "For Agency Mode , a feature provided by GemPages, Users can authorize Agencies …" at bounding box center [828, 377] width 533 height 92
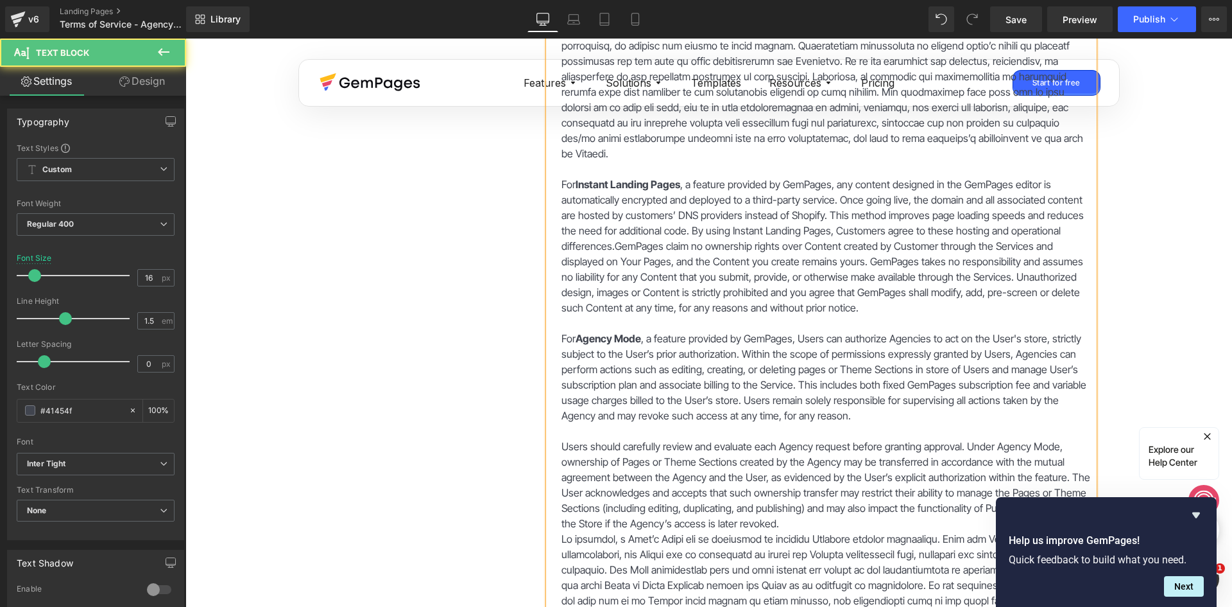
click at [782, 438] on p "Users should carefully review and evaluate each Agency request before granting …" at bounding box center [828, 484] width 533 height 92
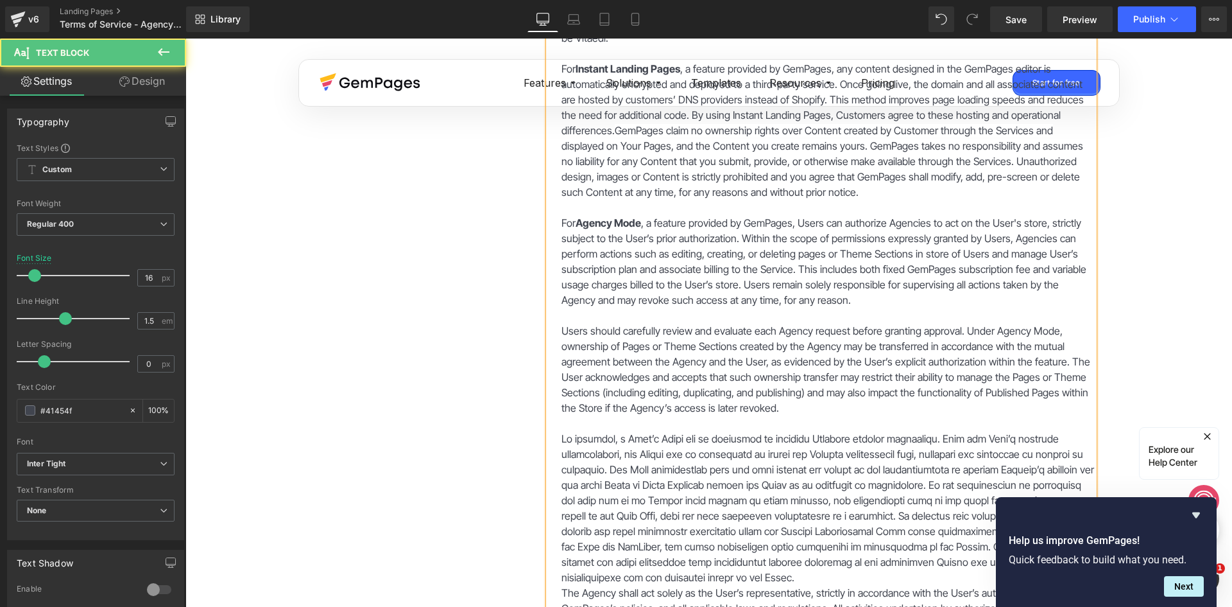
scroll to position [5906, 0]
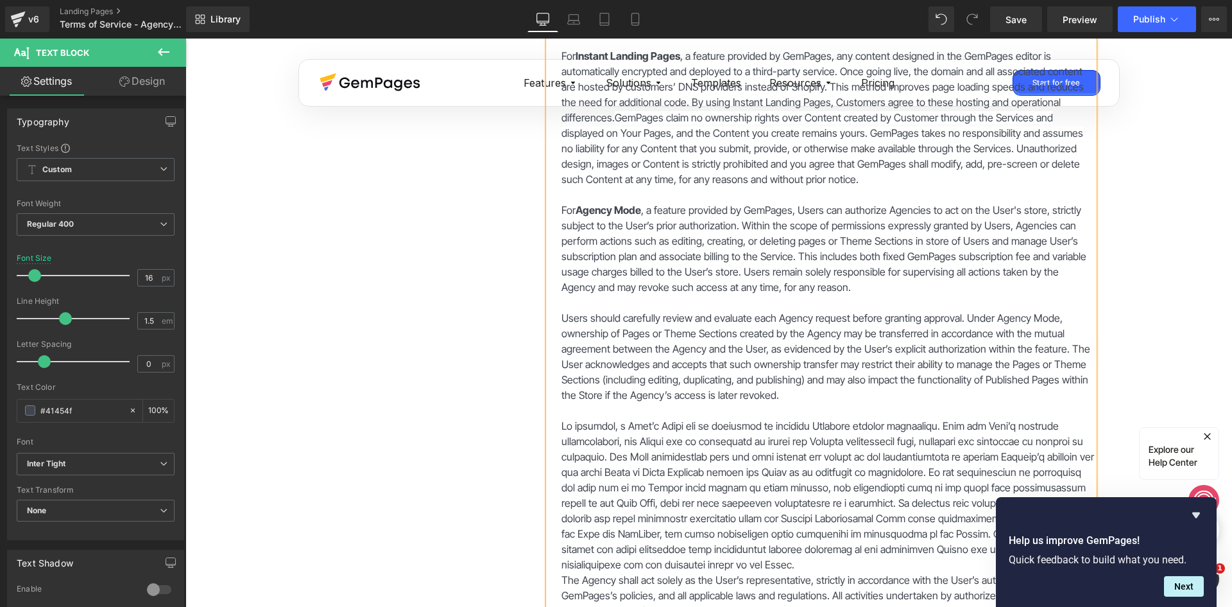
click at [677, 441] on p at bounding box center [828, 495] width 533 height 154
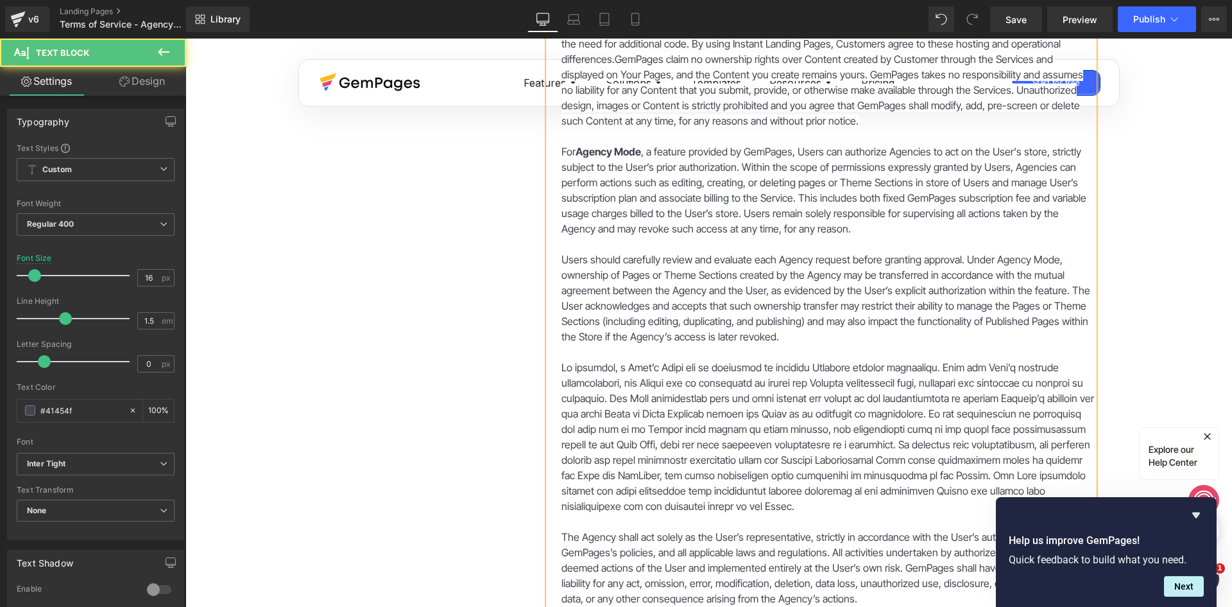
scroll to position [6035, 0]
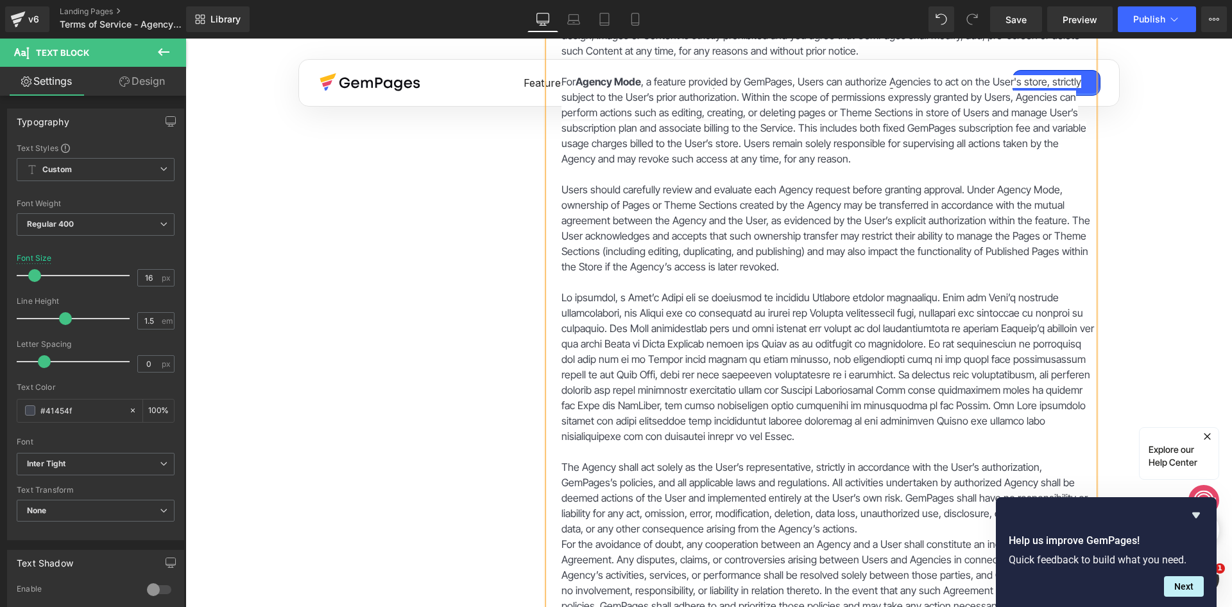
click at [805, 459] on p "The Agency shall act solely as the User’s representative, strictly in accordanc…" at bounding box center [828, 497] width 533 height 77
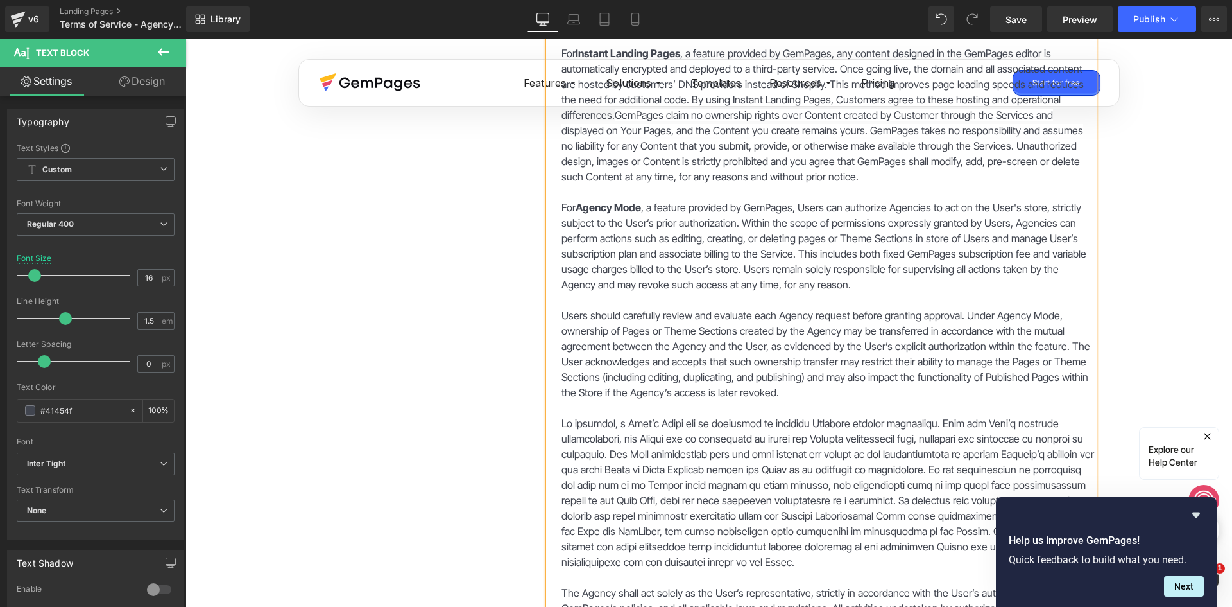
scroll to position [5906, 0]
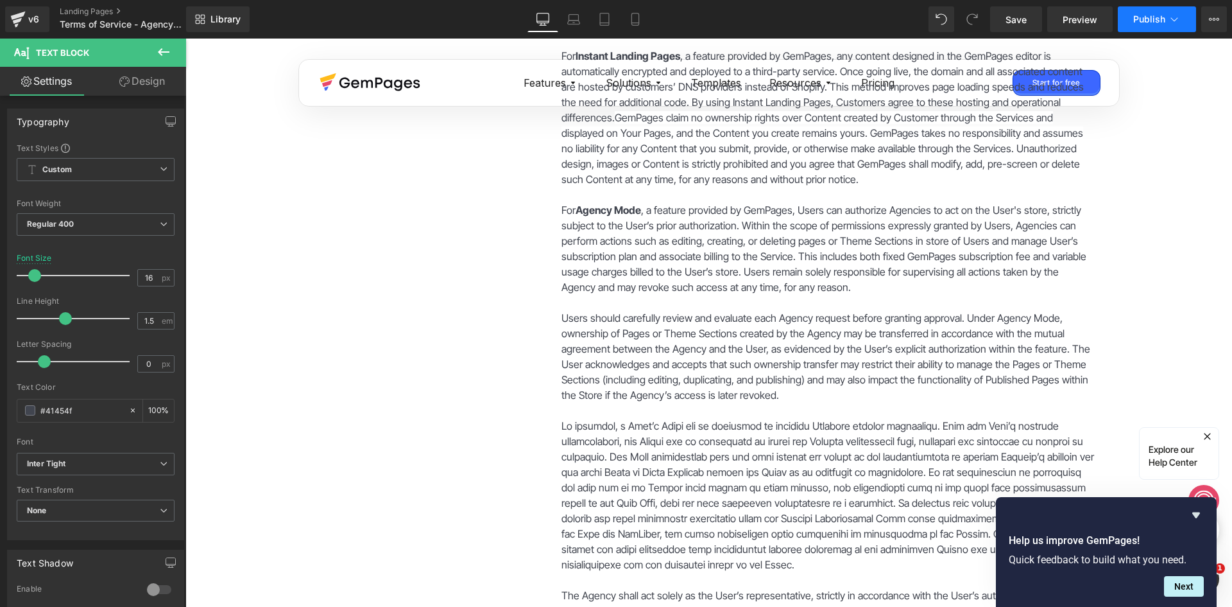
click at [1155, 11] on button "Publish" at bounding box center [1157, 19] width 78 height 26
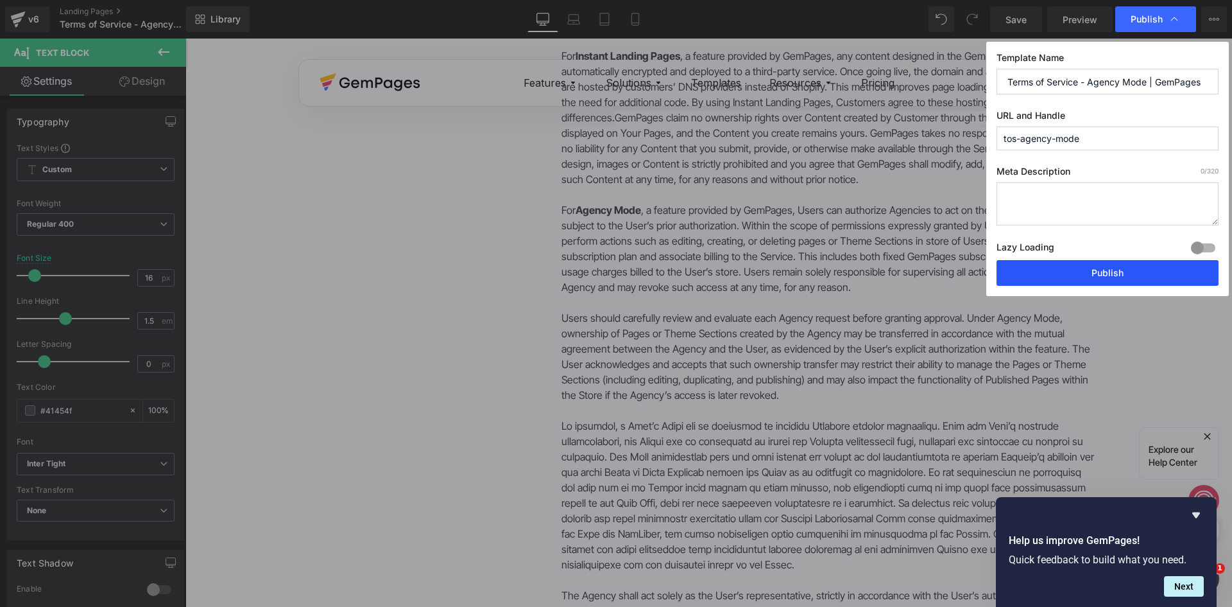
click at [1097, 266] on button "Publish" at bounding box center [1108, 273] width 222 height 26
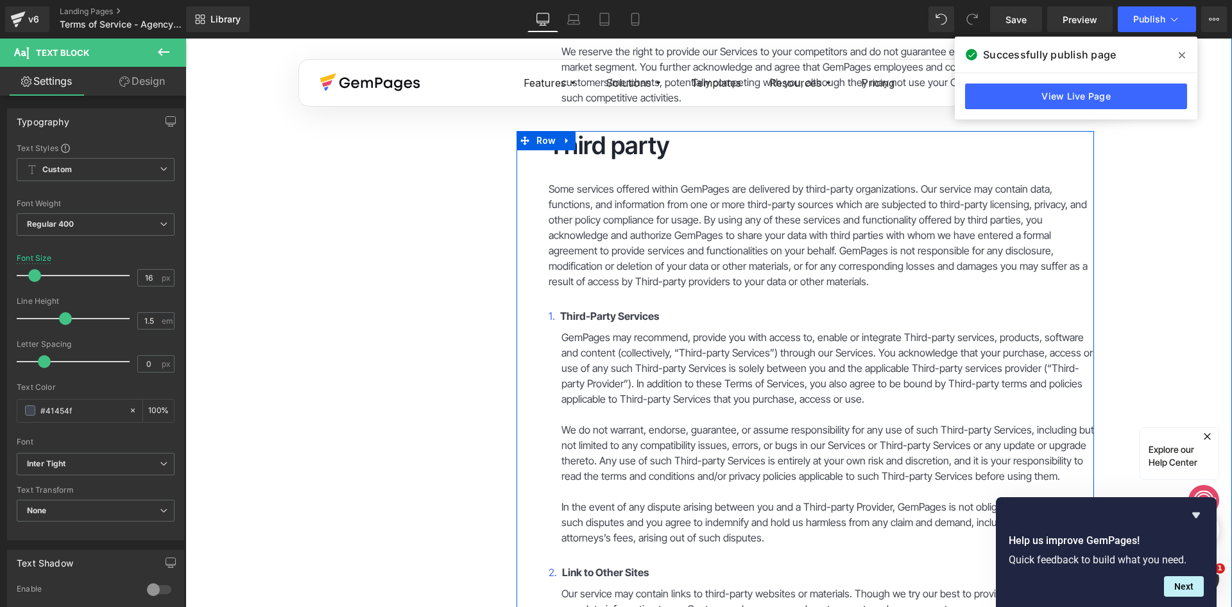
scroll to position [3403, 0]
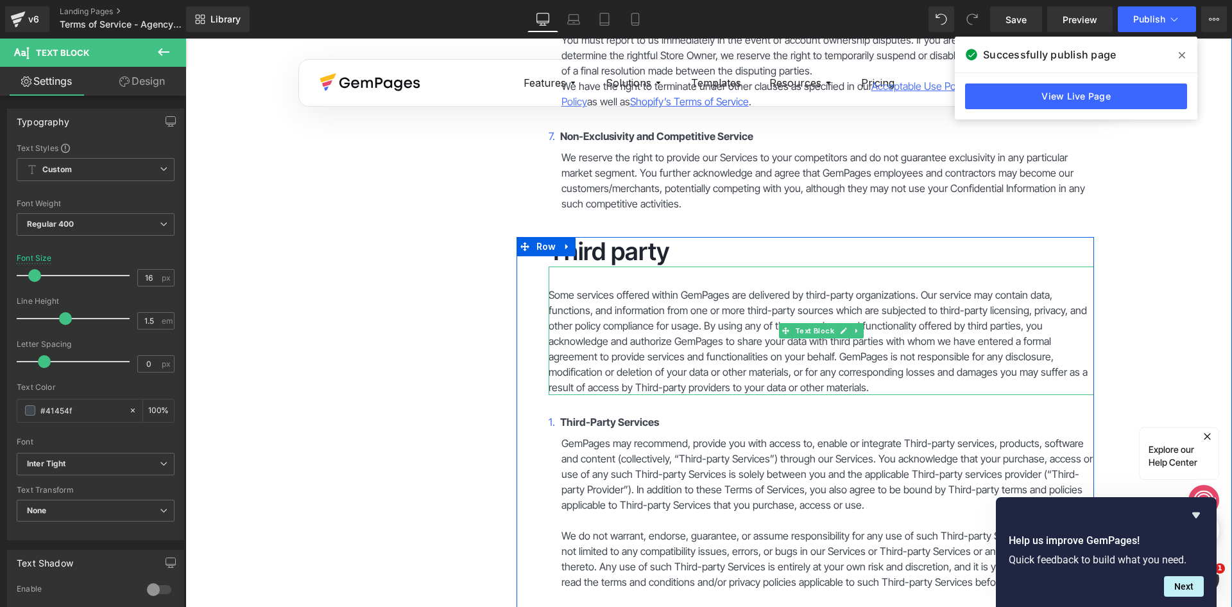
click at [848, 287] on p "Some services offered within GemPages are delivered by third-party organization…" at bounding box center [822, 341] width 546 height 108
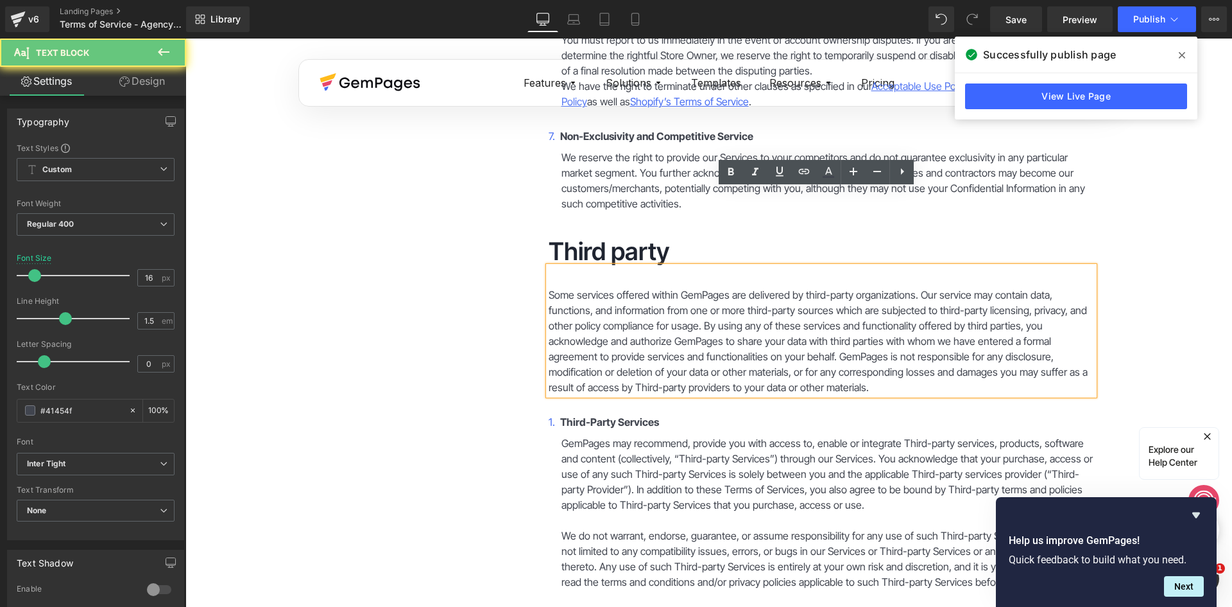
click at [842, 287] on p "Some services offered within GemPages are delivered by third-party organization…" at bounding box center [822, 341] width 546 height 108
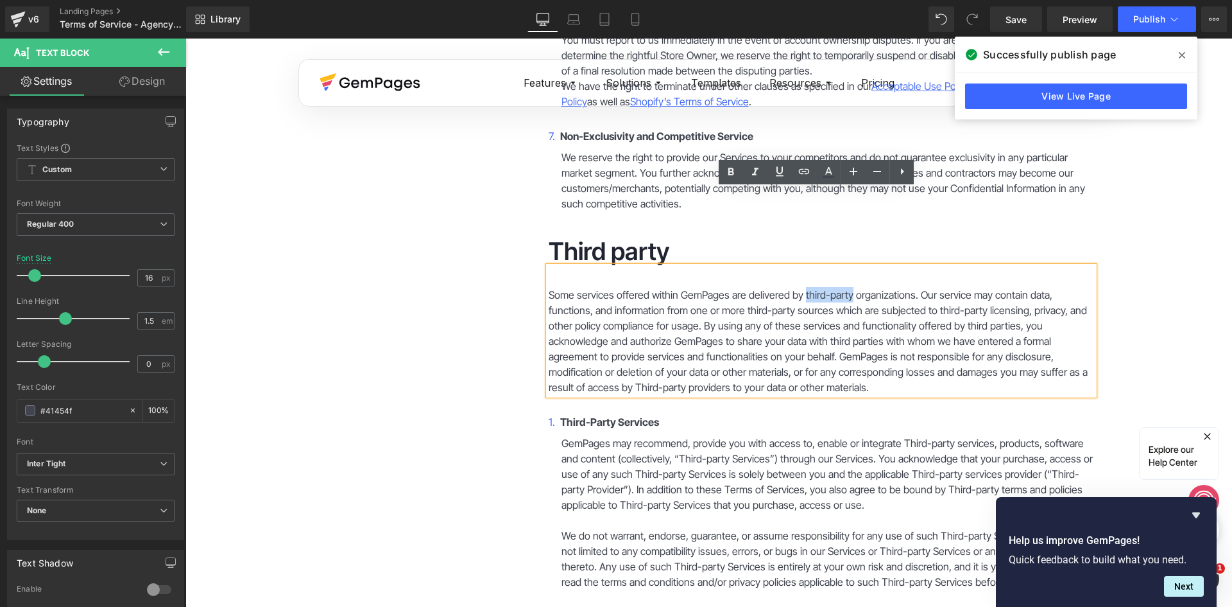
drag, startPoint x: 843, startPoint y: 216, endPoint x: 797, endPoint y: 214, distance: 46.9
click at [797, 287] on p "Some services offered within GemPages are delivered by third-party organization…" at bounding box center [822, 341] width 546 height 108
paste div
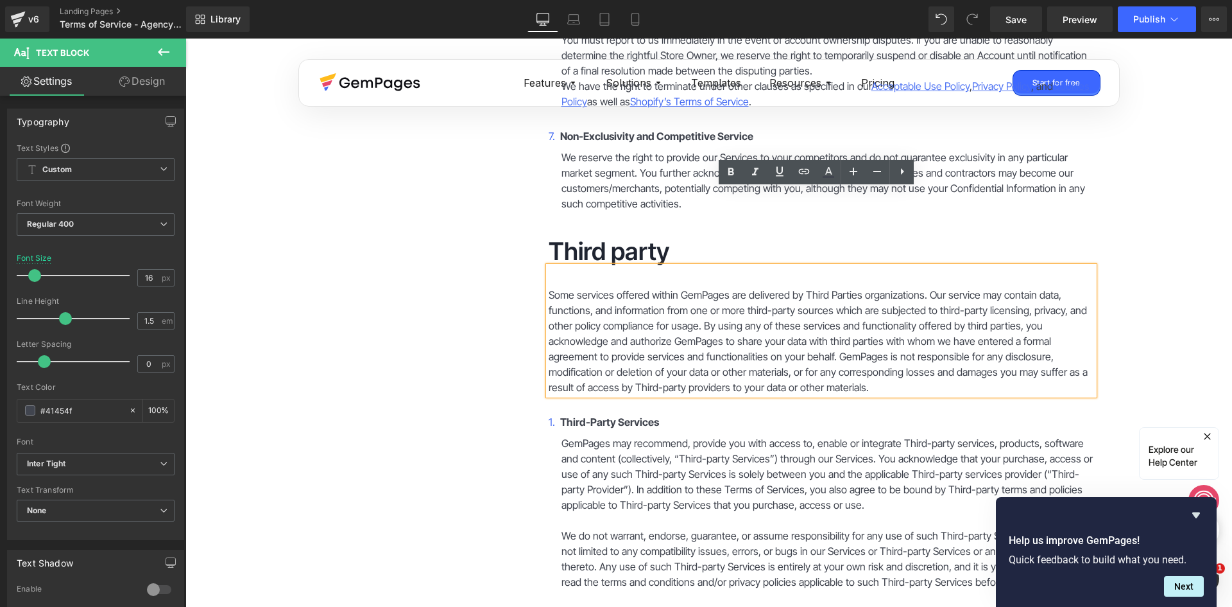
click at [679, 306] on p "Some services offered within GemPages are delivered by Third Parties organizati…" at bounding box center [822, 341] width 546 height 108
click at [630, 309] on p "Some services offered within GemPages are delivered by Third Parties organizati…" at bounding box center [822, 341] width 546 height 108
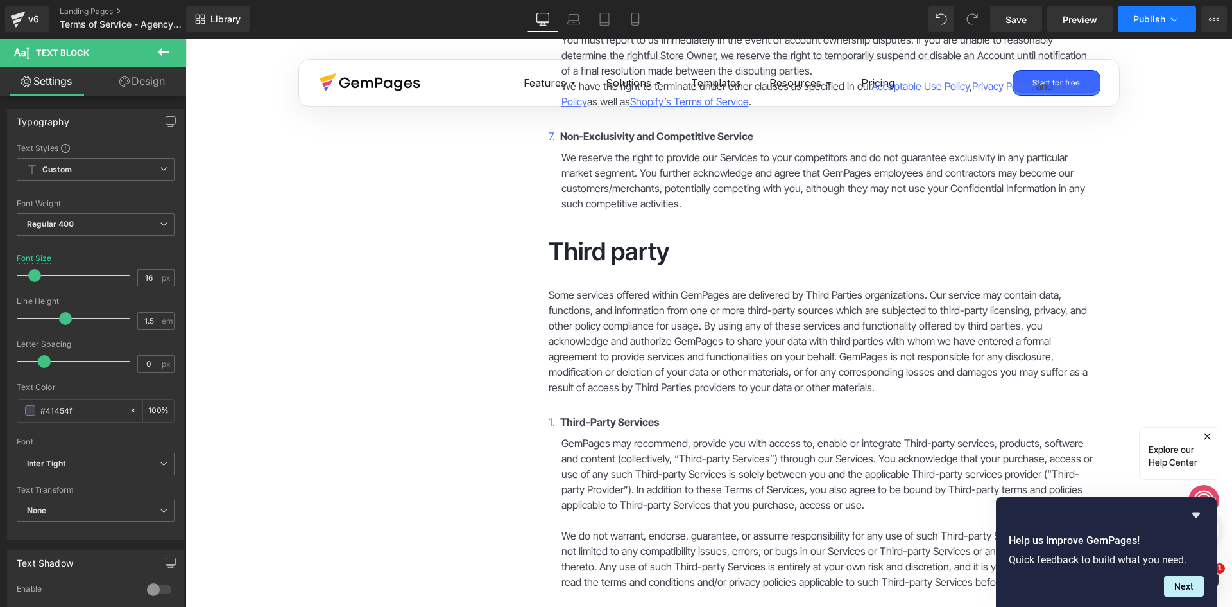
click at [1145, 16] on span "Publish" at bounding box center [1150, 19] width 32 height 10
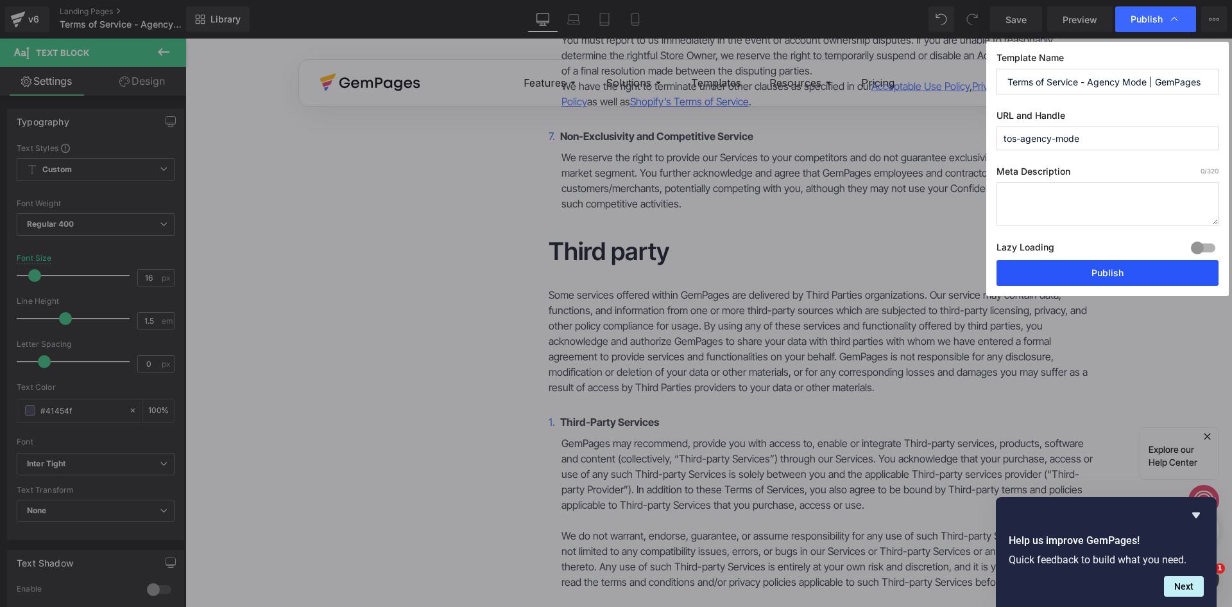
click at [1047, 277] on button "Publish" at bounding box center [1108, 273] width 222 height 26
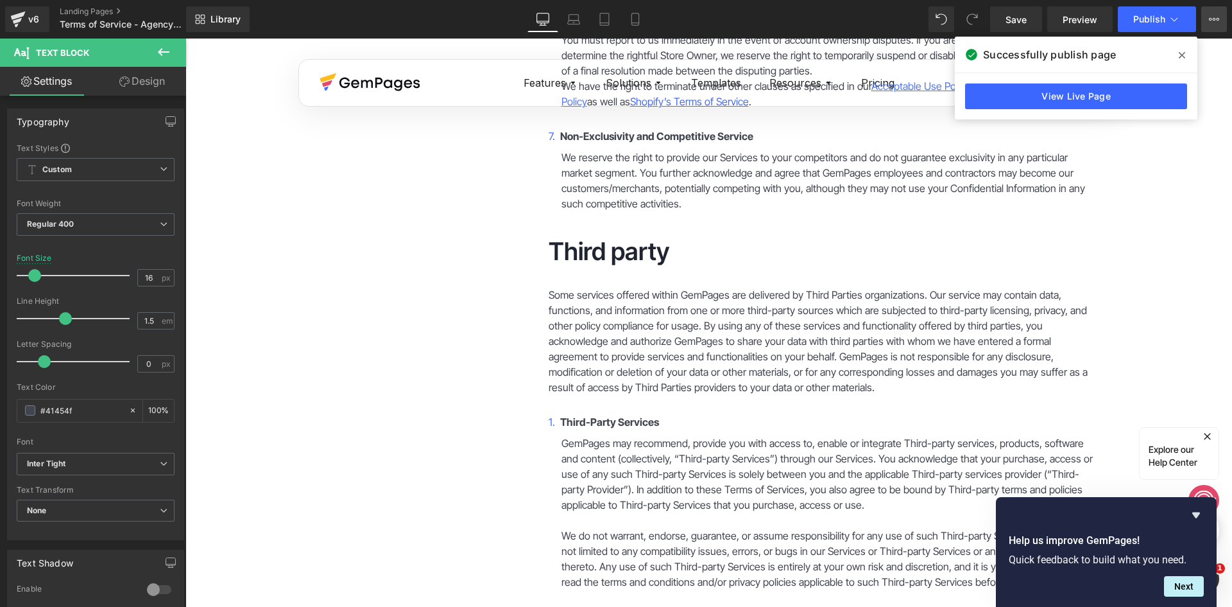
click at [1207, 19] on button "View Live Page View with current Template Save Template to Library Schedule Pub…" at bounding box center [1215, 19] width 26 height 26
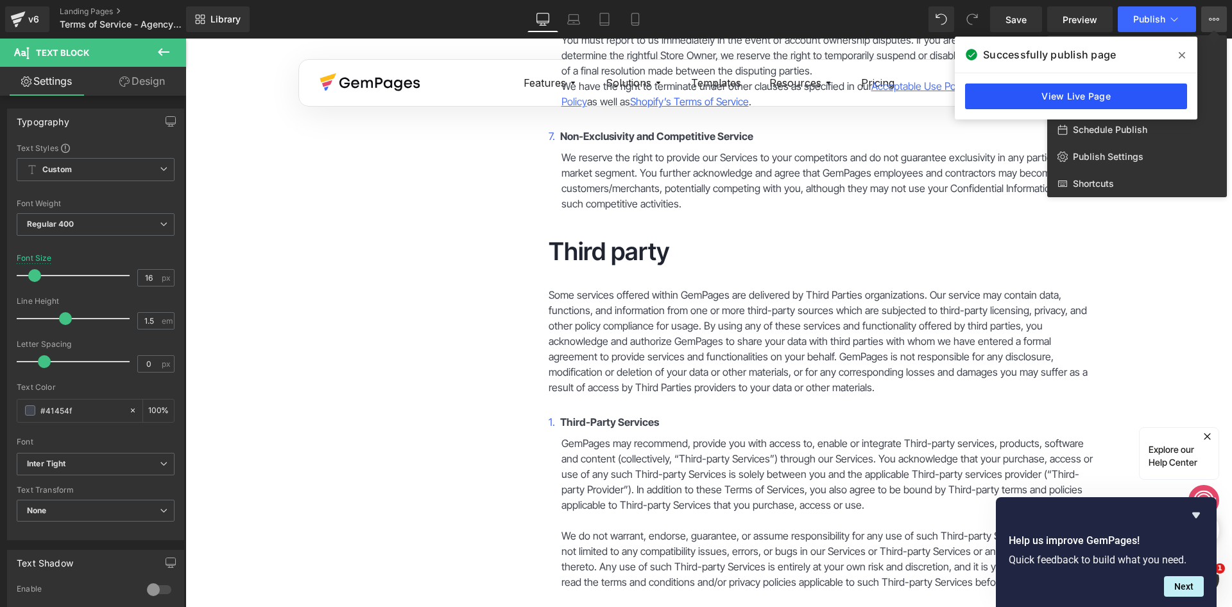
click at [1059, 95] on link "View Live Page" at bounding box center [1076, 96] width 222 height 26
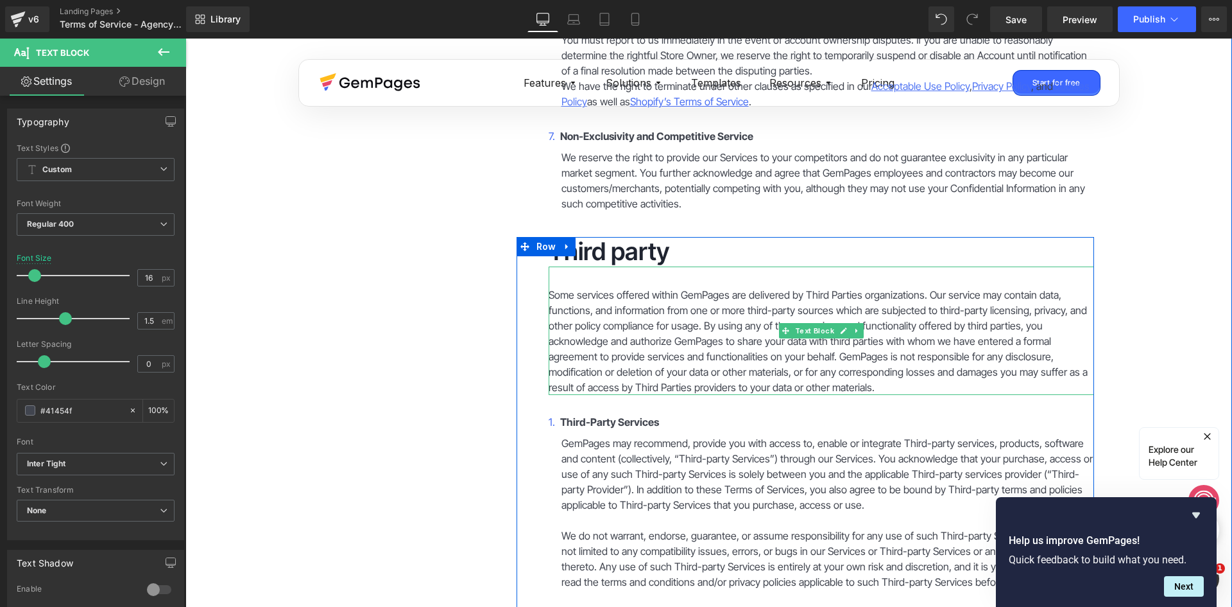
click at [884, 287] on p "Some services offered within GemPages are delivered by Third Parties organizati…" at bounding box center [822, 341] width 546 height 108
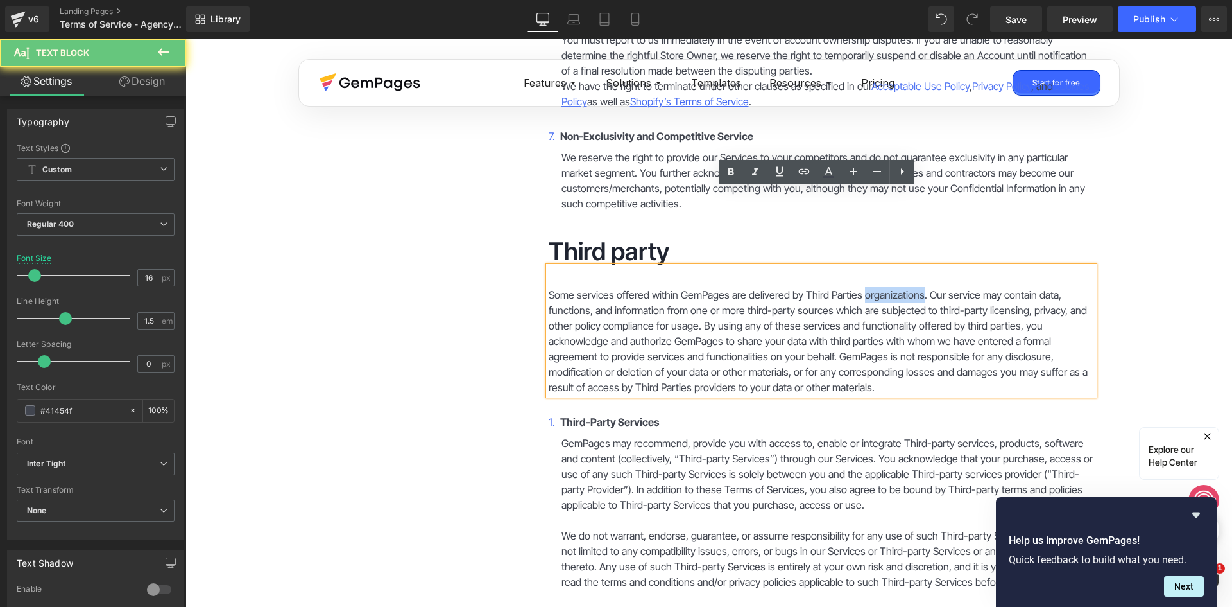
click at [884, 287] on p "Some services offered within GemPages are delivered by Third Parties organizati…" at bounding box center [822, 341] width 546 height 108
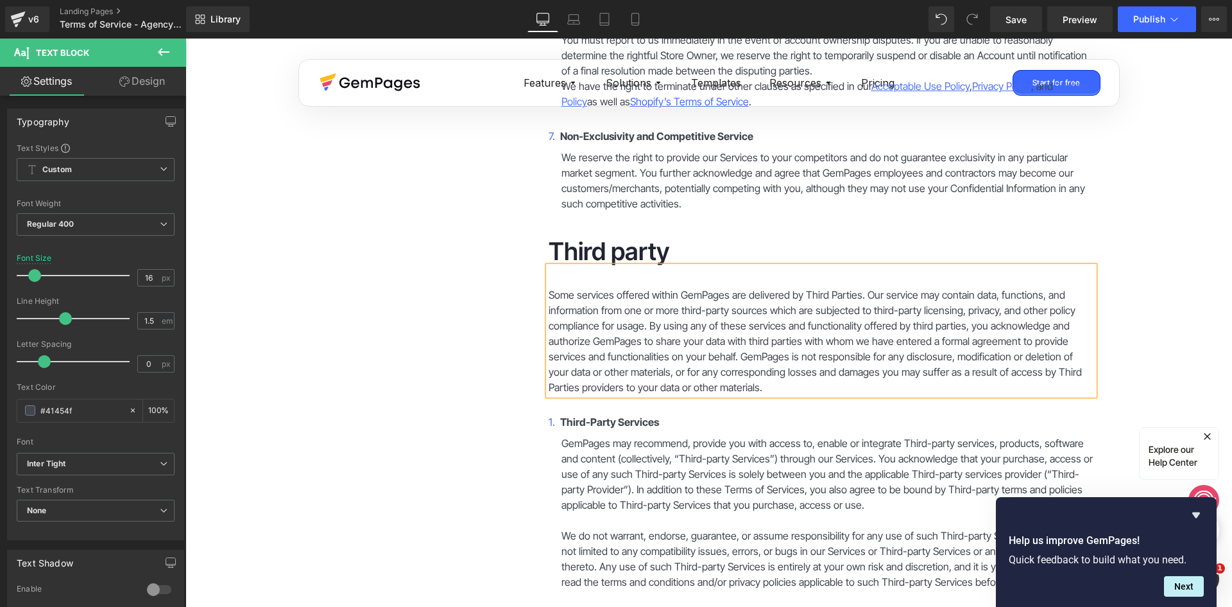
click at [786, 310] on p "Some services offered within GemPages are delivered by Third Parties. Our servi…" at bounding box center [822, 341] width 546 height 108
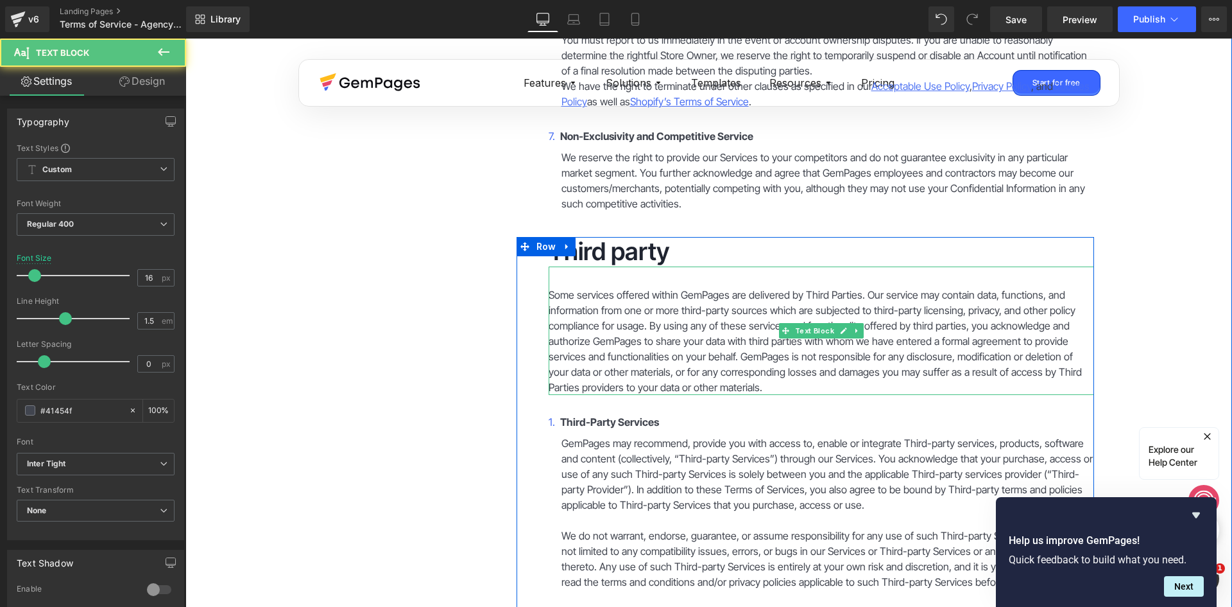
click at [557, 312] on p "Some services offered within GemPages are delivered by Third Parties. Our servi…" at bounding box center [822, 341] width 546 height 108
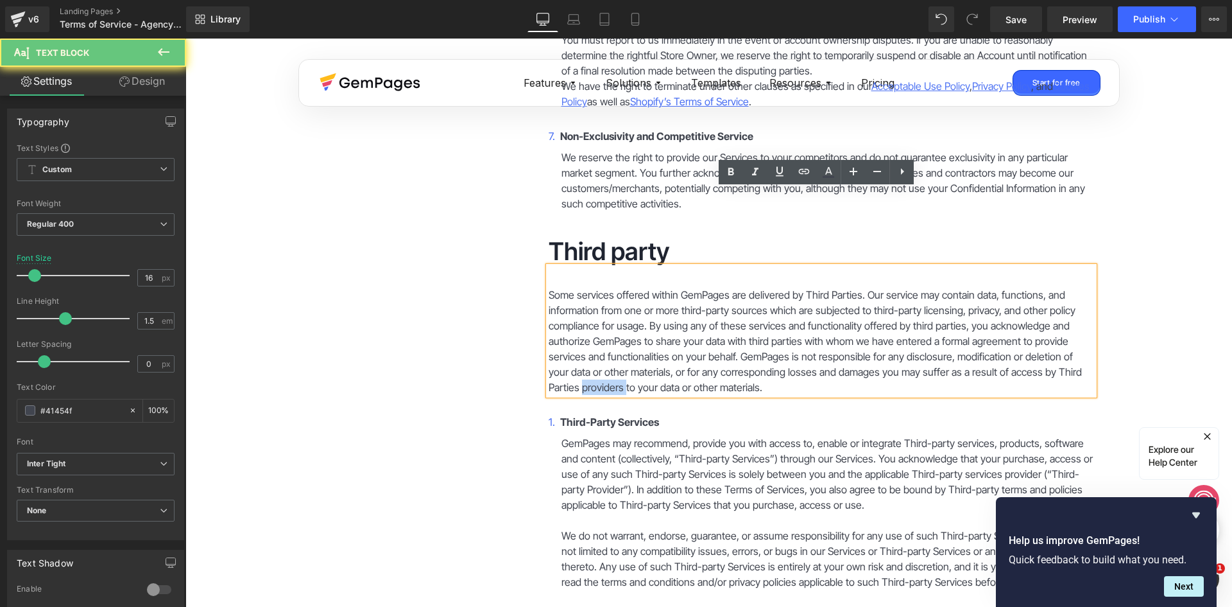
click at [557, 312] on p "Some services offered within GemPages are delivered by Third Parties. Our servi…" at bounding box center [822, 341] width 546 height 108
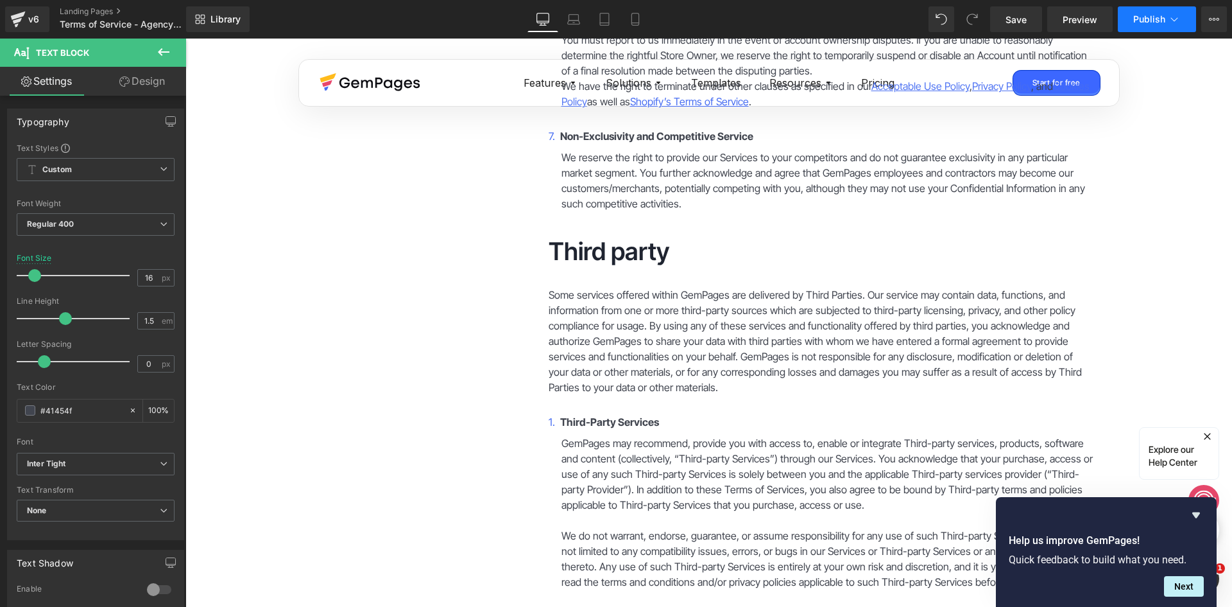
click at [1145, 22] on span "Publish" at bounding box center [1150, 19] width 32 height 10
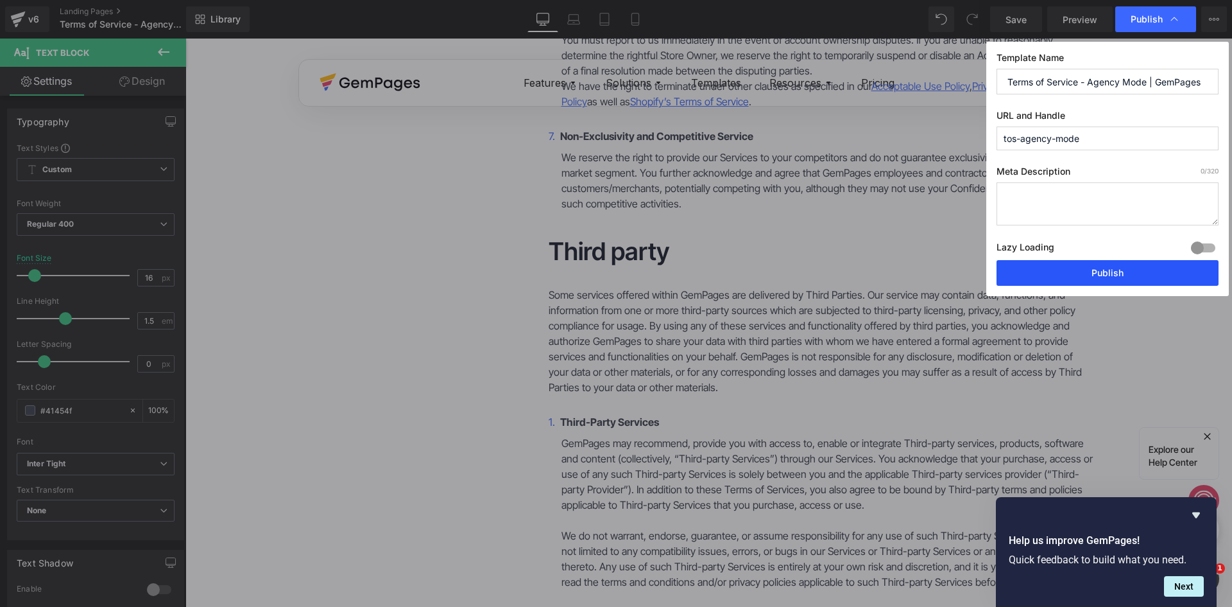
click at [1069, 279] on button "Publish" at bounding box center [1108, 273] width 222 height 26
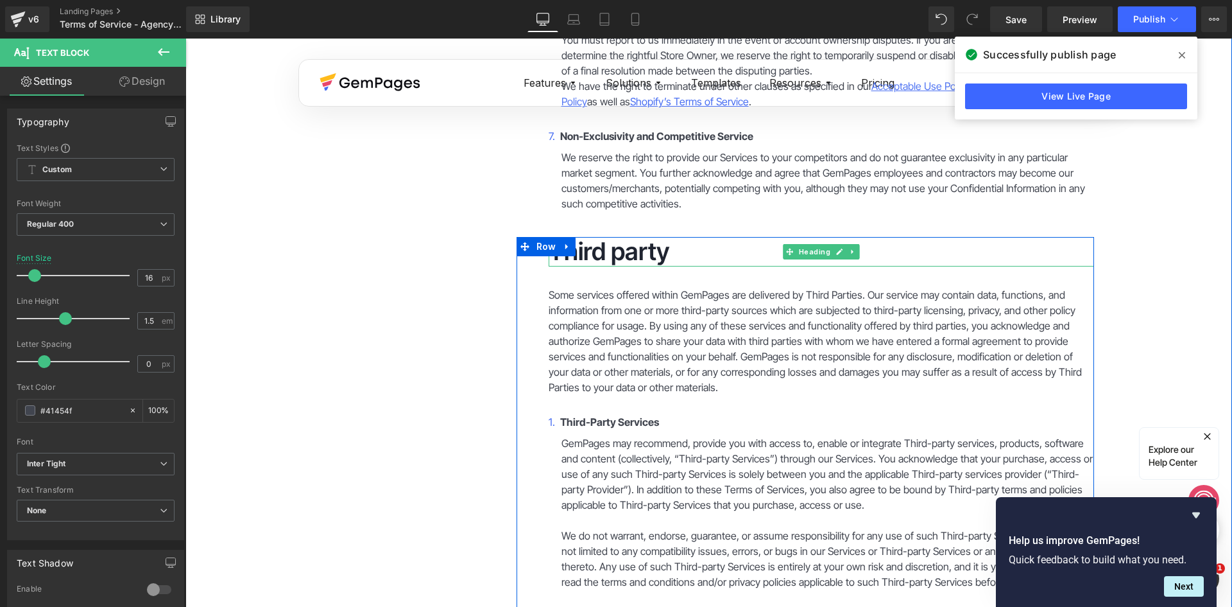
click at [617, 237] on h2 "Third party" at bounding box center [822, 252] width 546 height 30
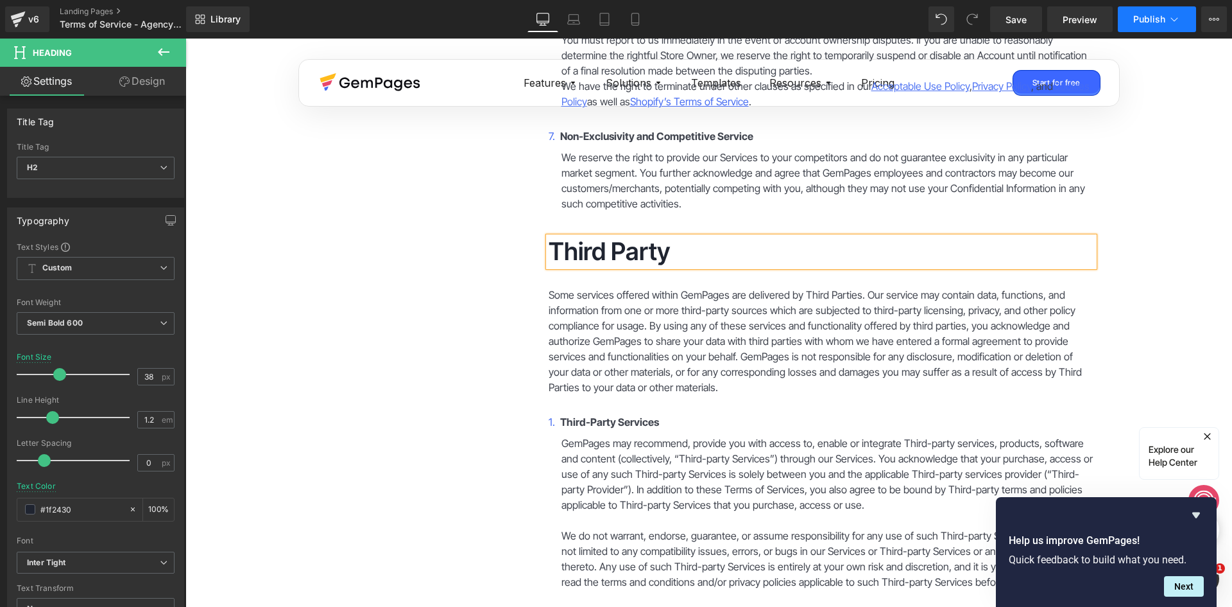
click at [1159, 19] on span "Publish" at bounding box center [1150, 19] width 32 height 10
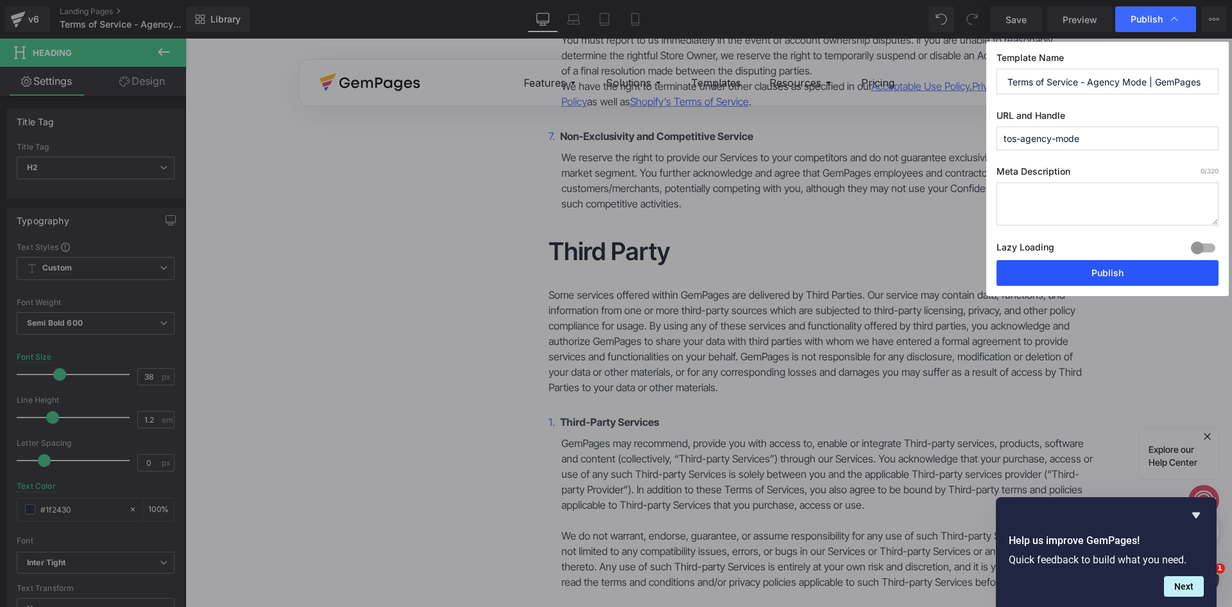
click at [1096, 277] on button "Publish" at bounding box center [1108, 273] width 222 height 26
